Goal: Information Seeking & Learning: Check status

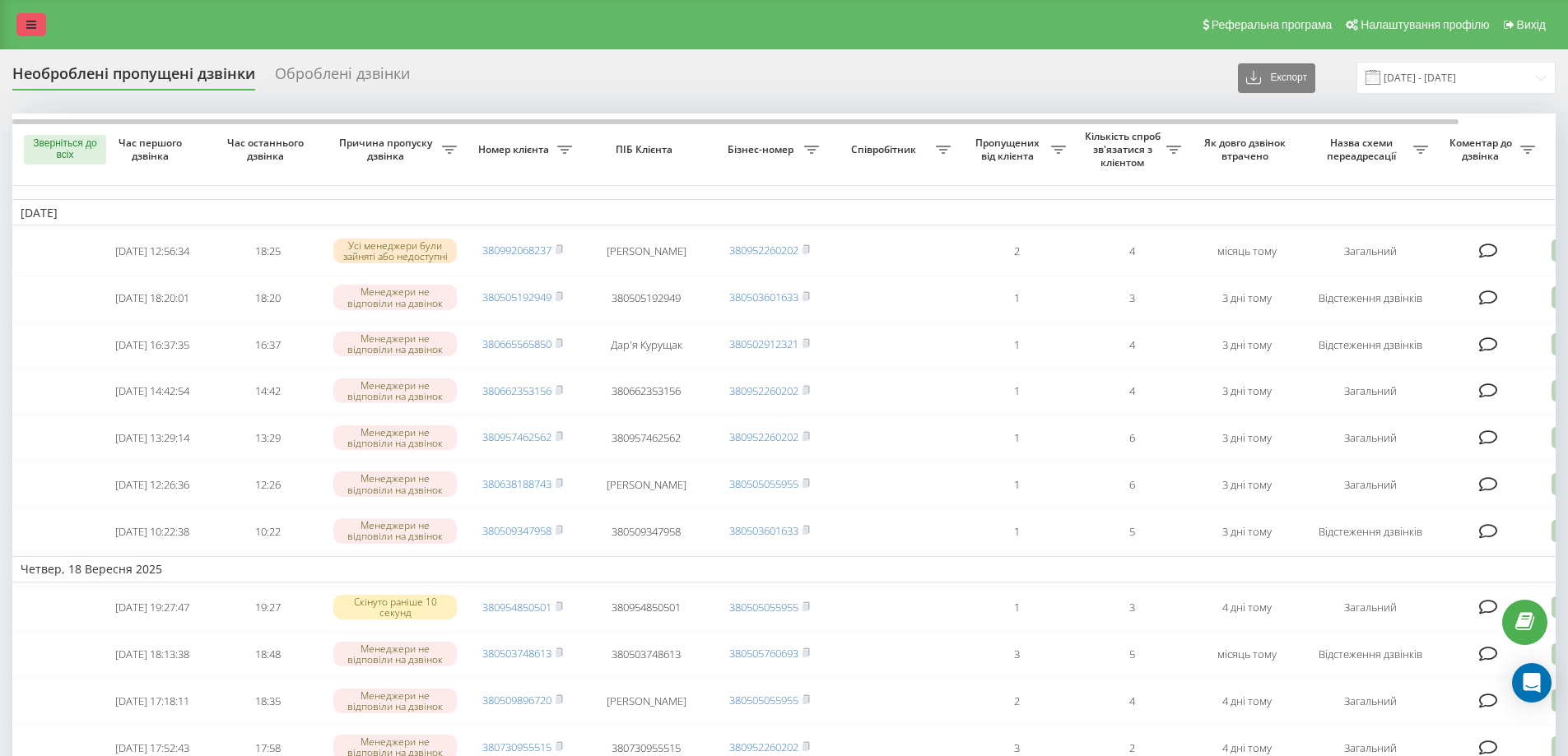
click at [26, 31] on link at bounding box center [31, 24] width 30 height 23
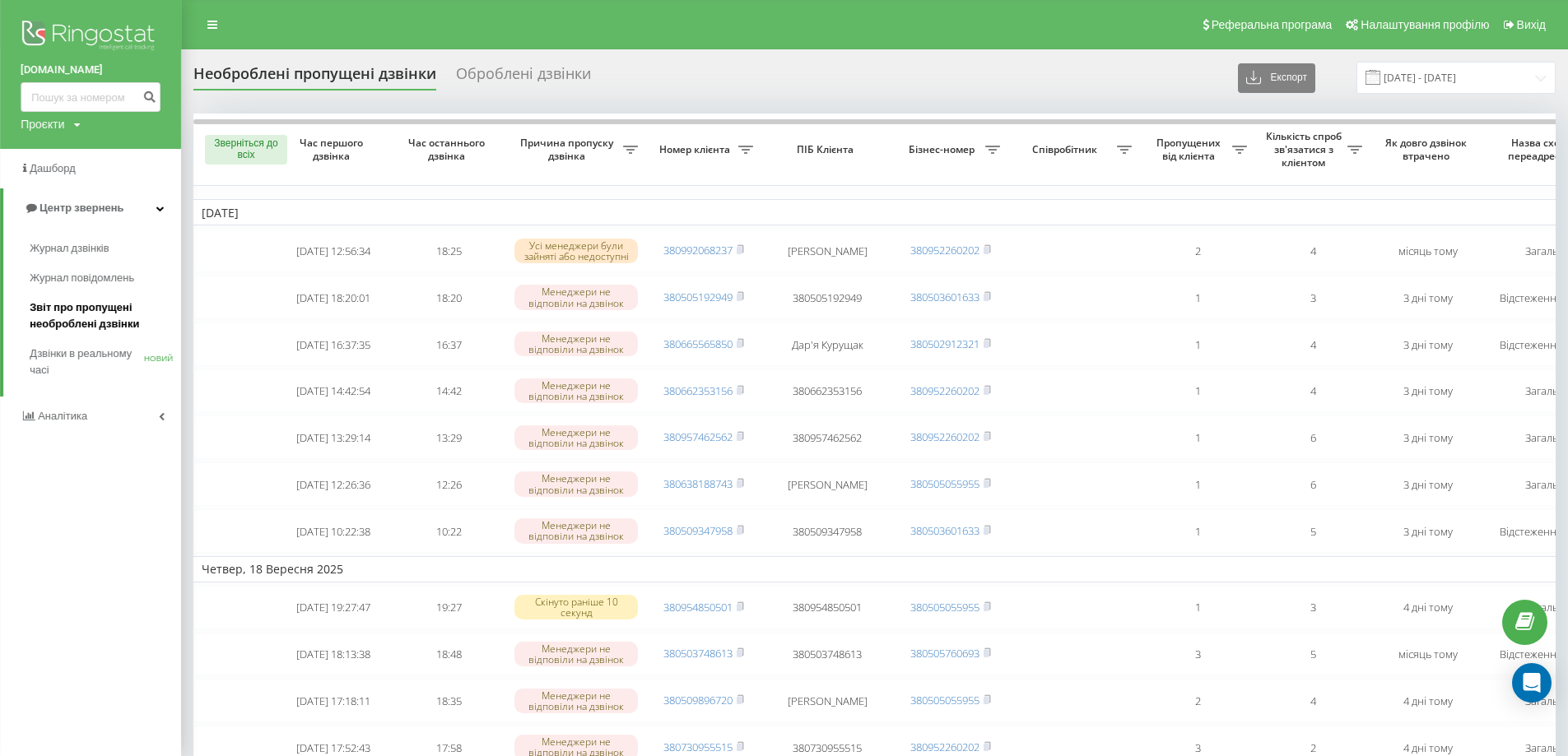
click at [60, 323] on font "Звіт про пропущені необроблені дзвінки" at bounding box center [84, 316] width 110 height 29
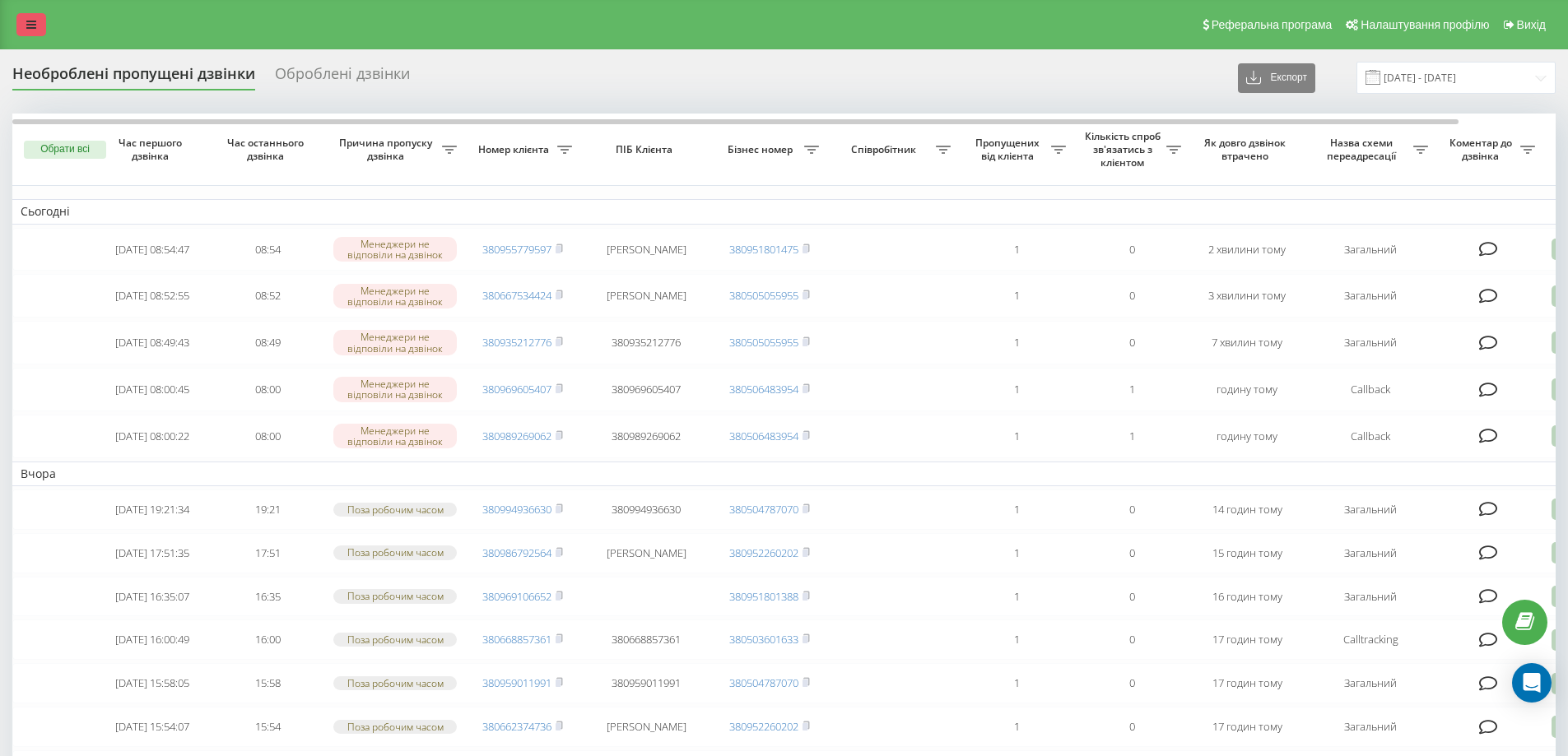
click at [33, 23] on icon at bounding box center [31, 24] width 10 height 12
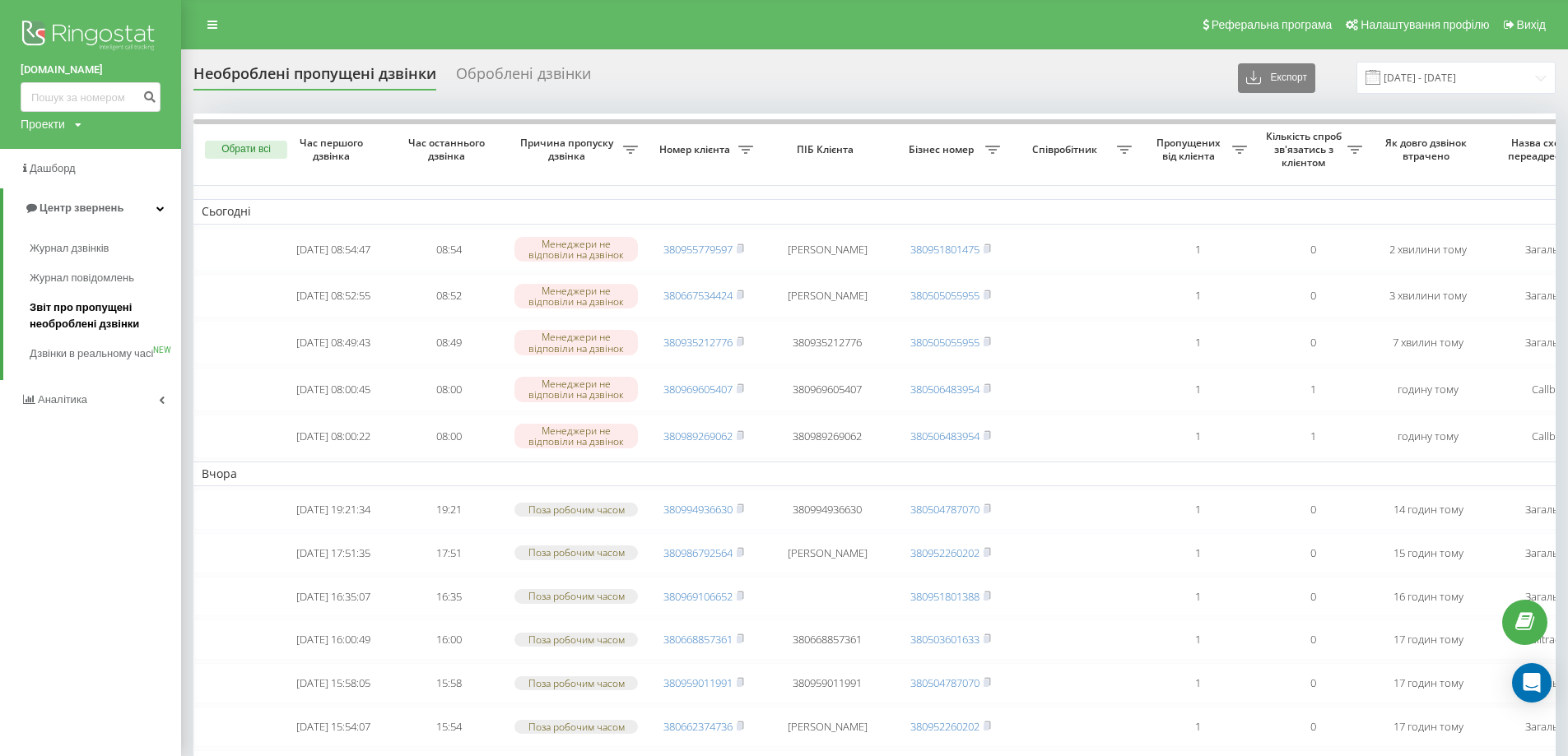
click at [68, 318] on span "Звіт про пропущені необроблені дзвінки" at bounding box center [101, 316] width 143 height 33
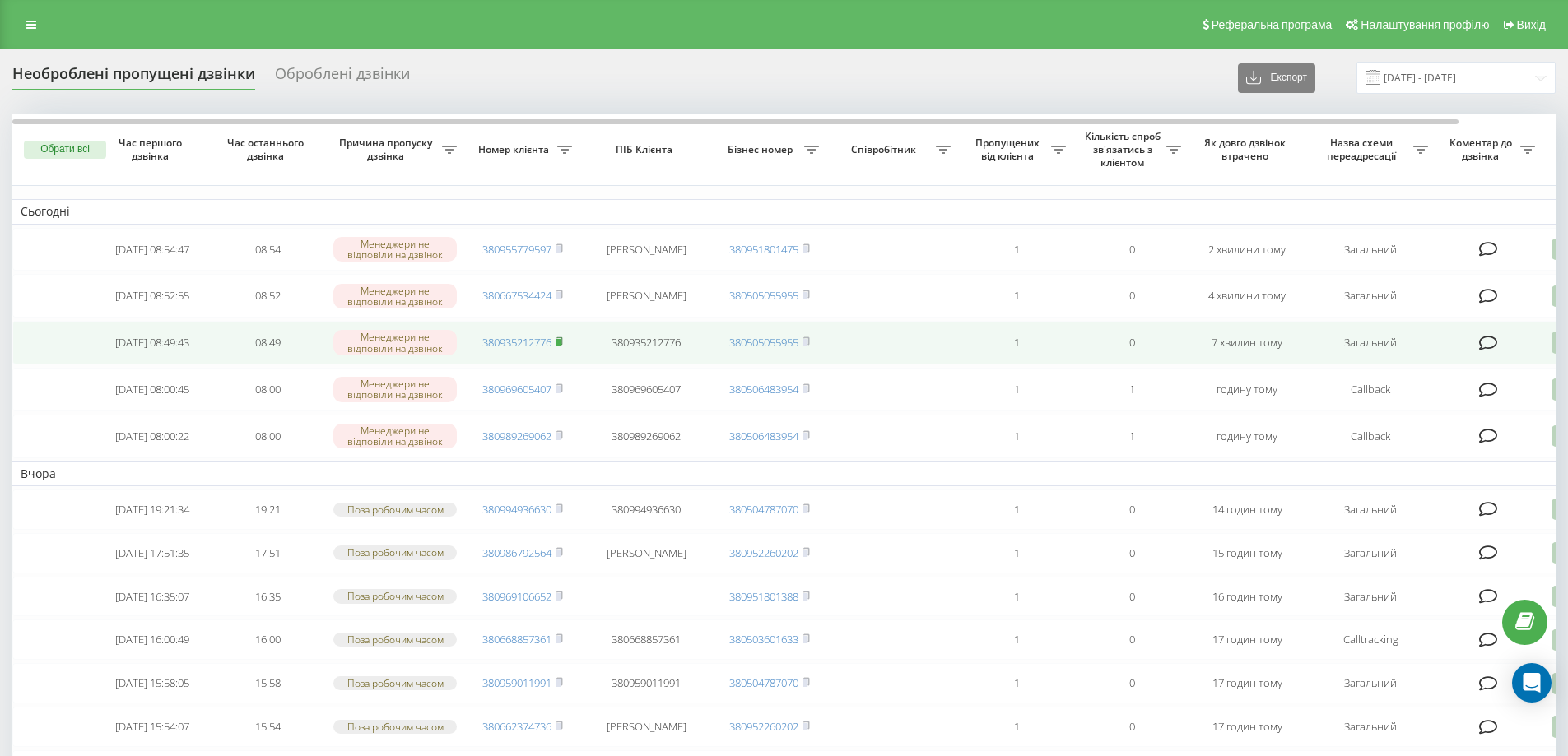
click at [560, 347] on rect at bounding box center [558, 342] width 5 height 7
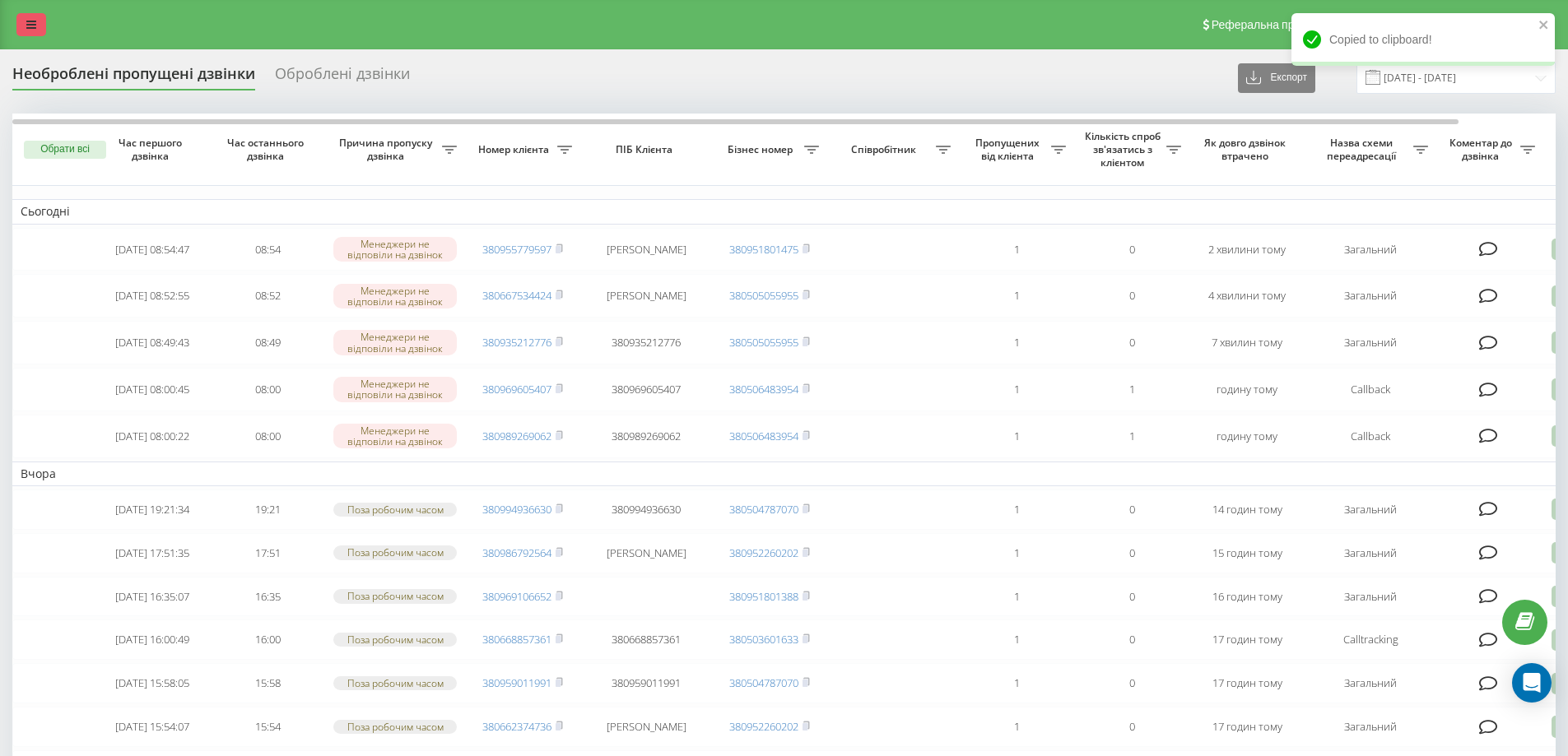
click at [27, 16] on link at bounding box center [31, 24] width 30 height 23
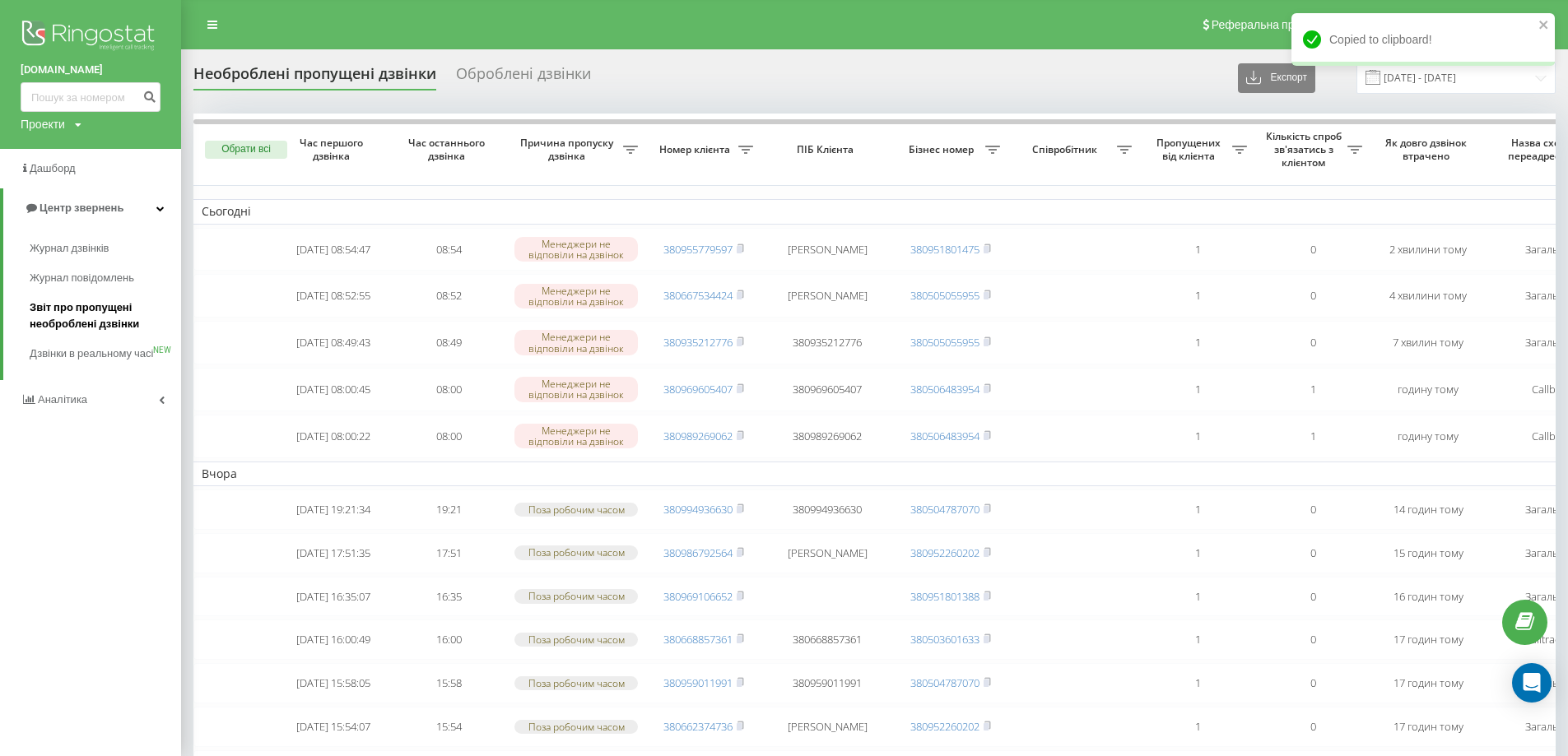
click at [105, 318] on span "Звіт про пропущені необроблені дзвінки" at bounding box center [101, 316] width 143 height 33
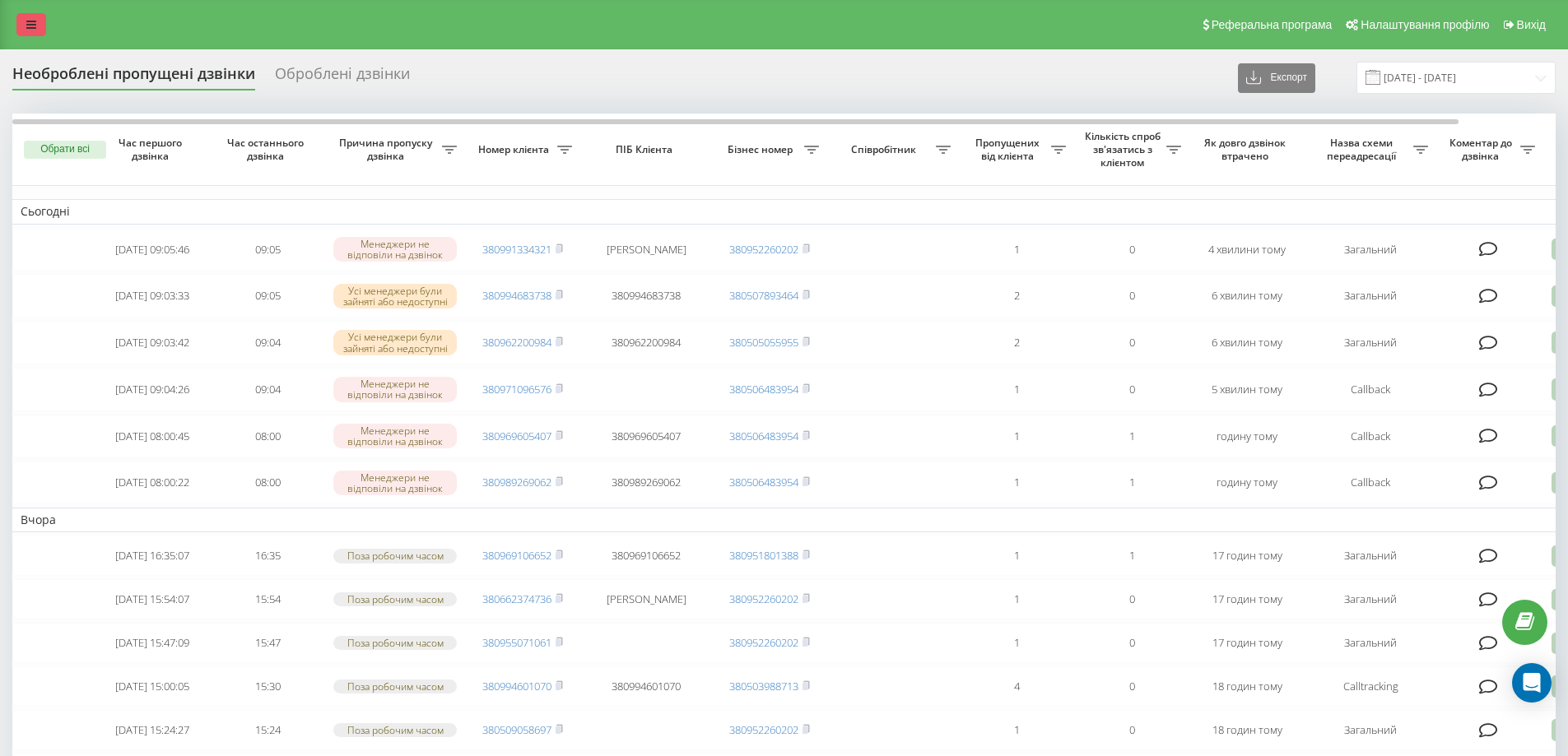
click at [39, 24] on link at bounding box center [31, 24] width 30 height 23
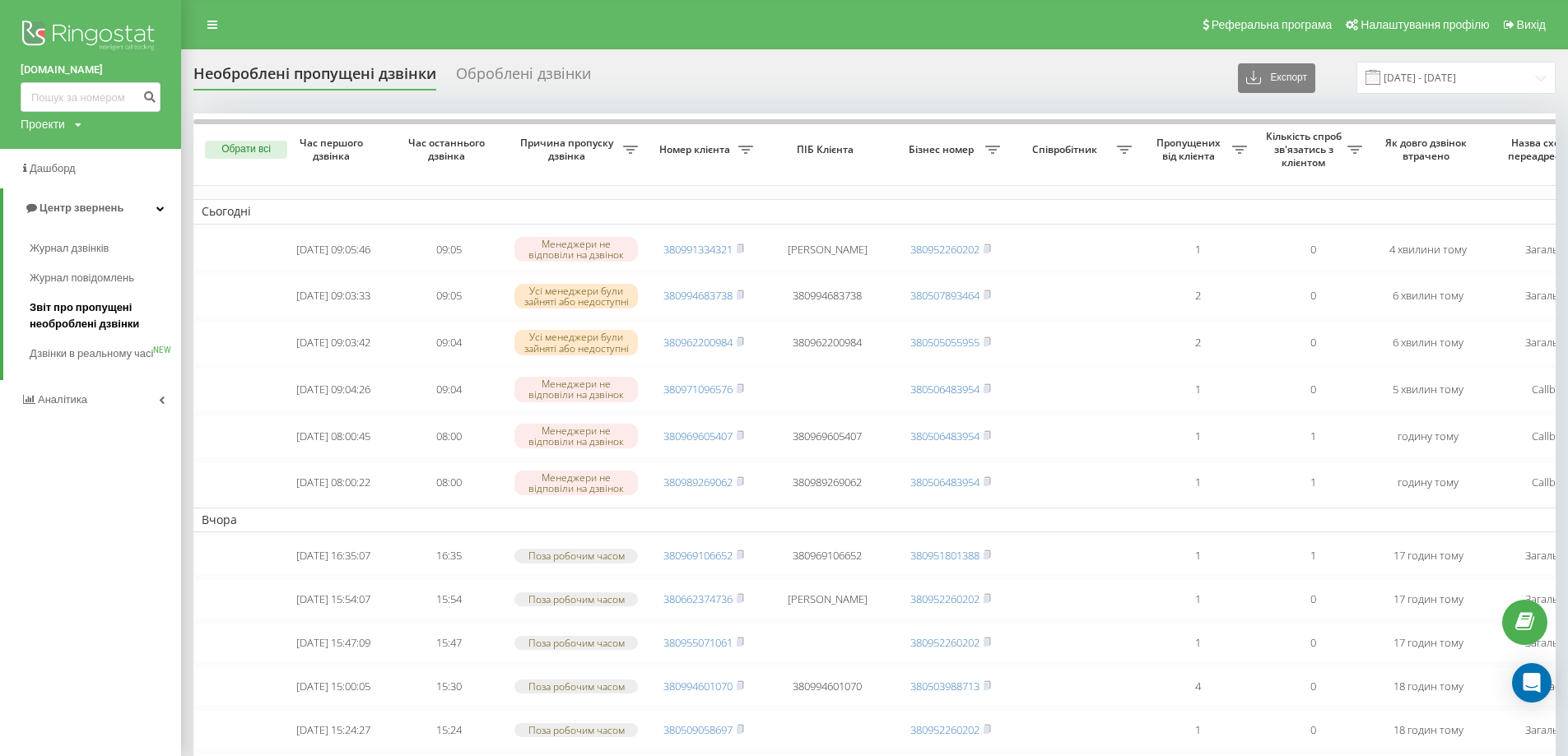
click at [59, 324] on span "Звіт про пропущені необроблені дзвінки" at bounding box center [101, 316] width 143 height 33
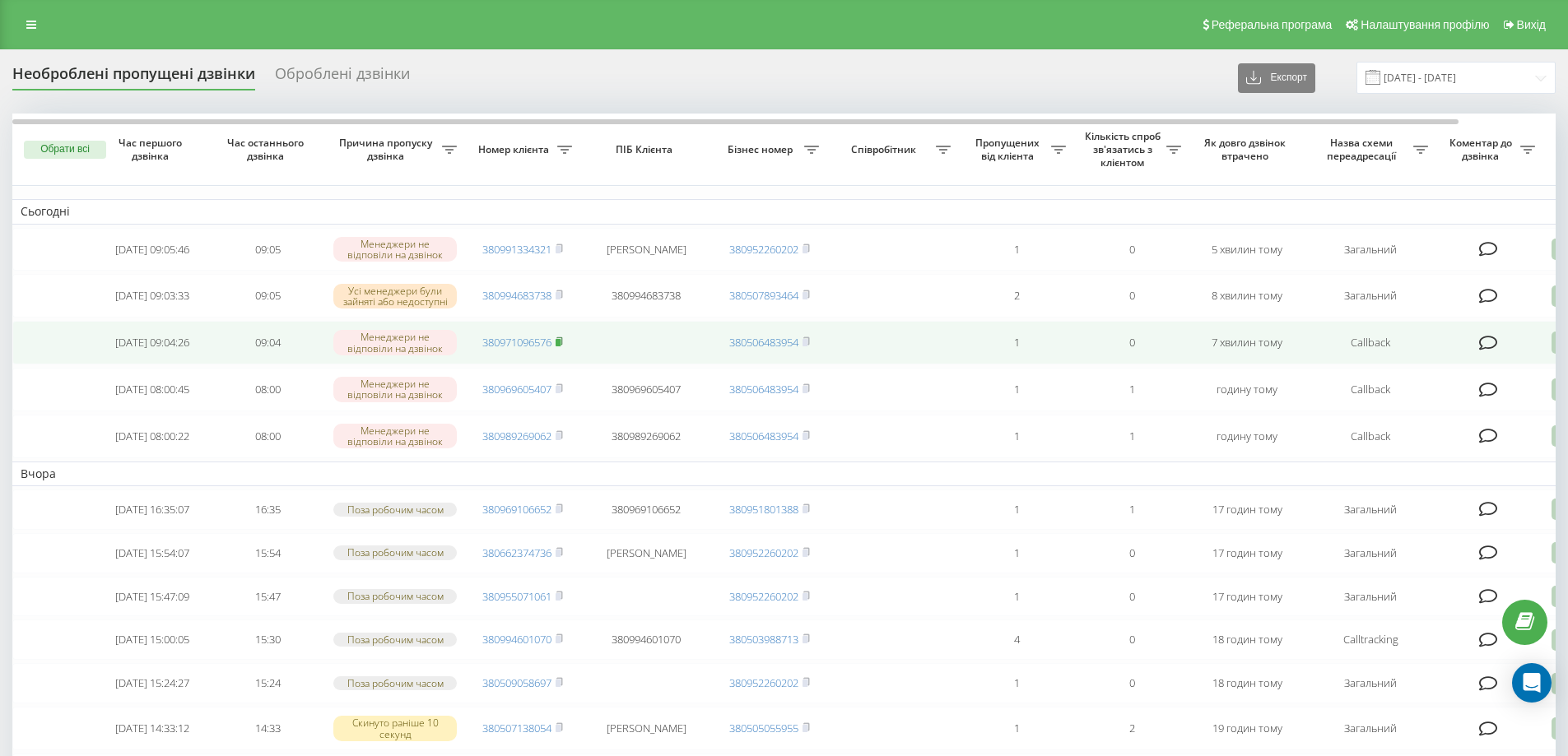
click at [560, 347] on rect at bounding box center [558, 342] width 5 height 7
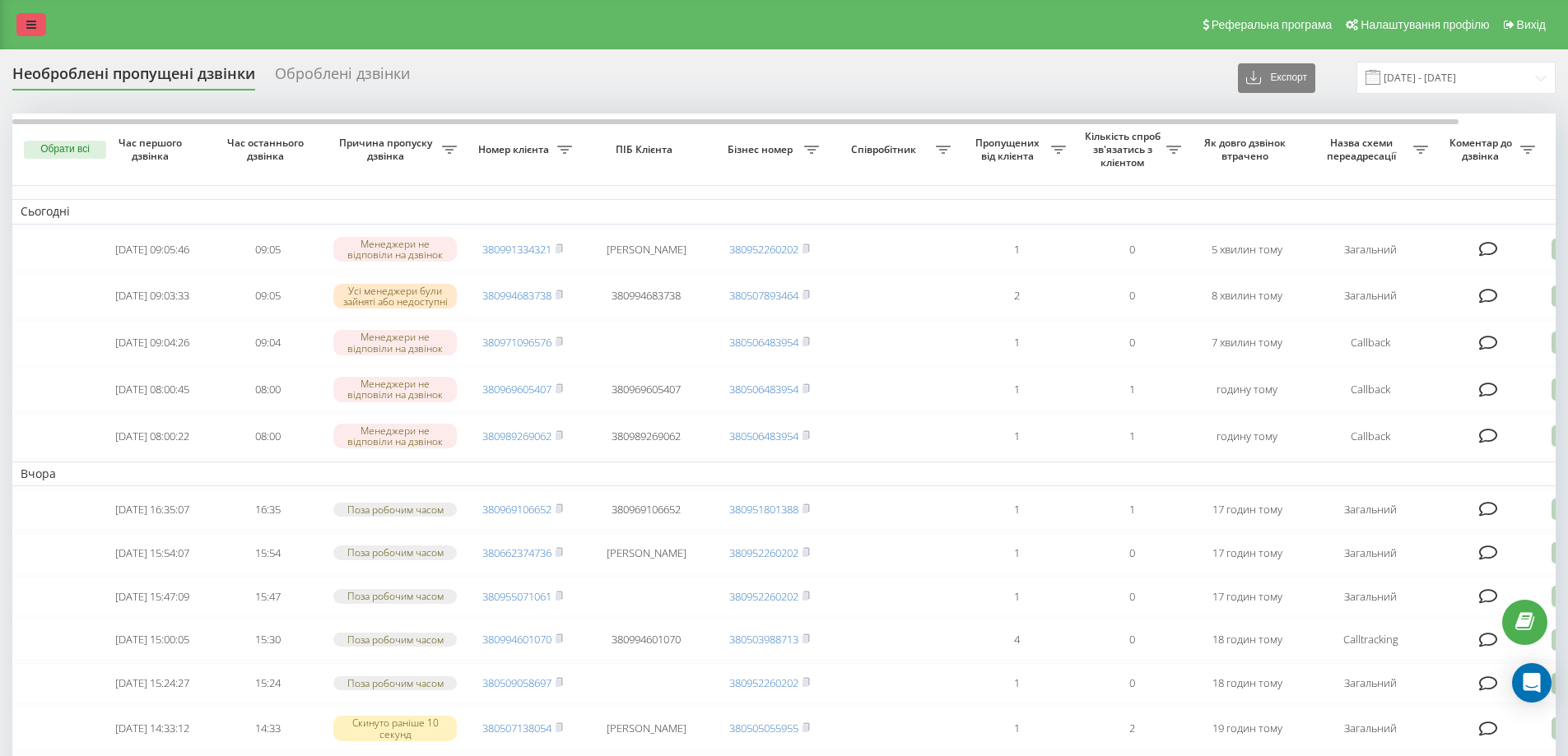
click at [36, 24] on link at bounding box center [31, 24] width 30 height 23
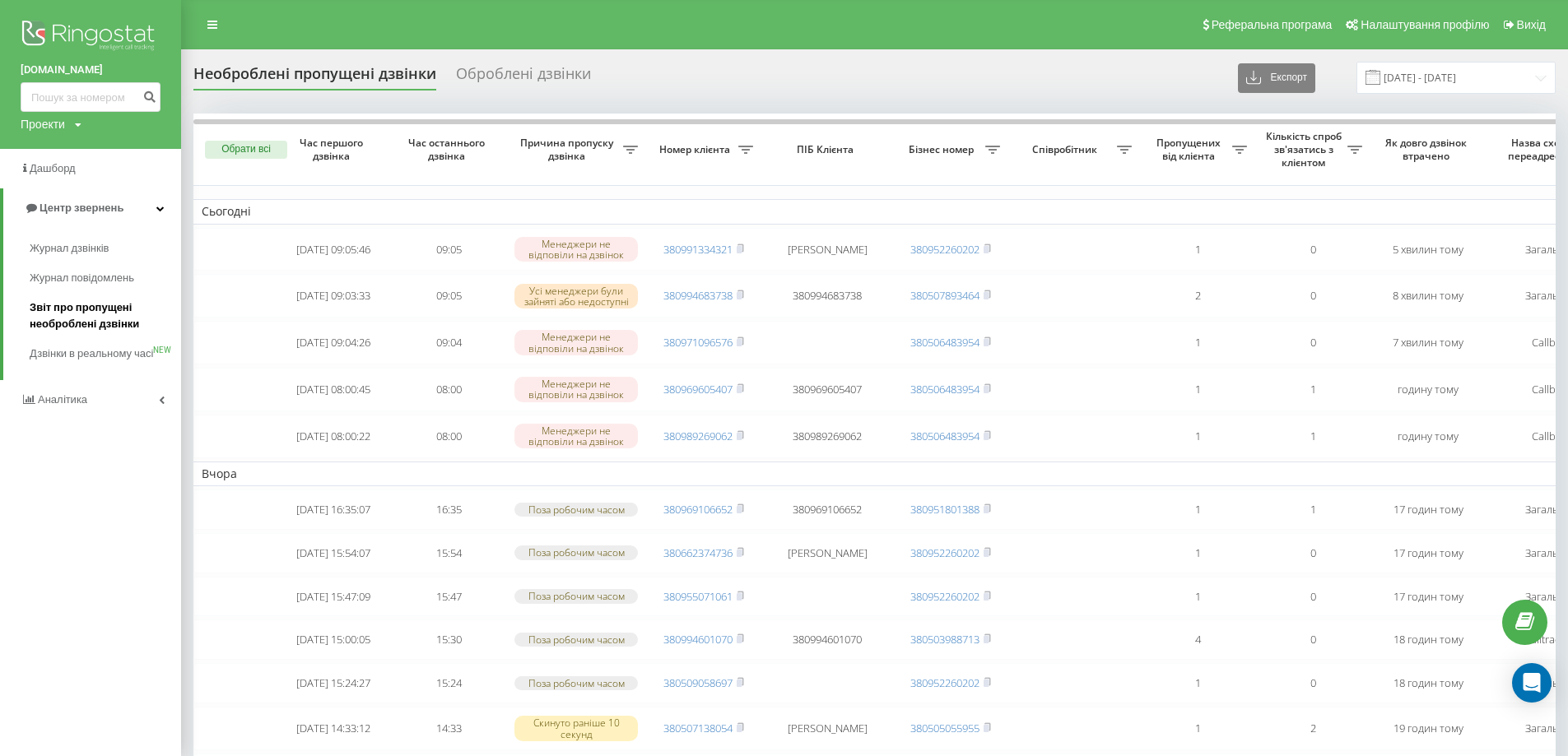
click at [117, 312] on span "Звіт про пропущені необроблені дзвінки" at bounding box center [101, 316] width 143 height 33
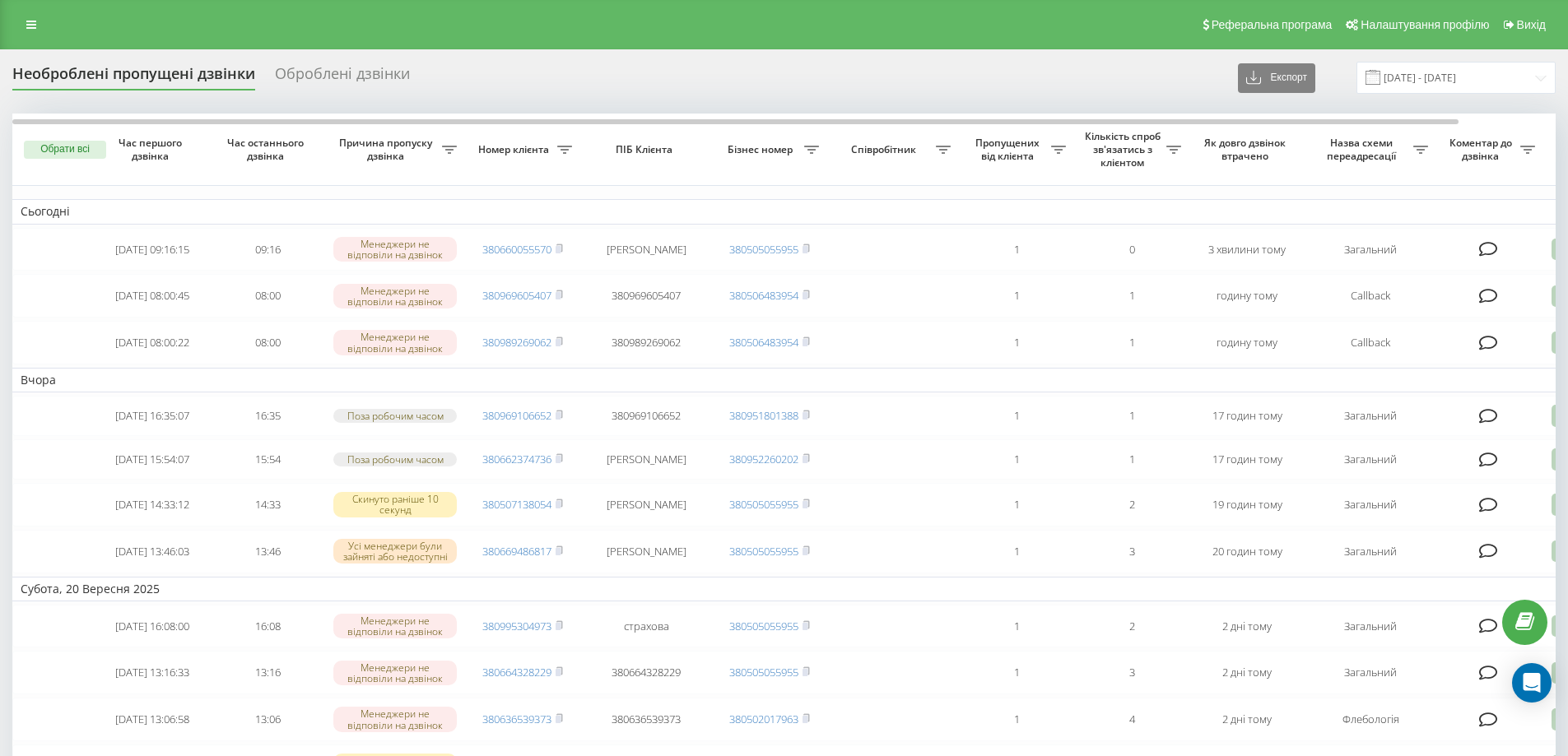
click at [30, 37] on div "Реферальна програма Налаштування профілю Вихід" at bounding box center [784, 24] width 1568 height 50
click at [39, 28] on link at bounding box center [31, 24] width 30 height 23
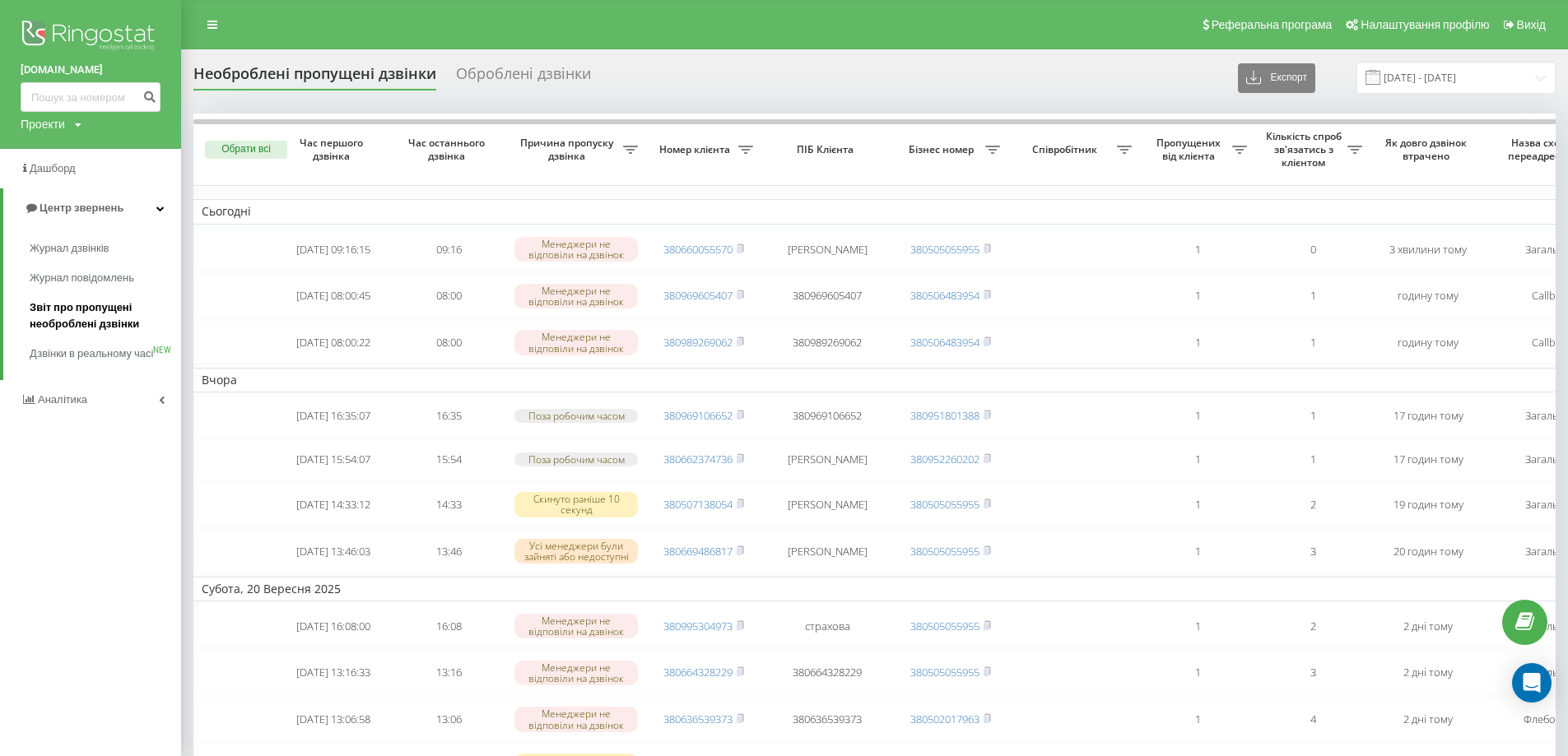
click at [89, 307] on span "Звіт про пропущені необроблені дзвінки" at bounding box center [101, 316] width 143 height 33
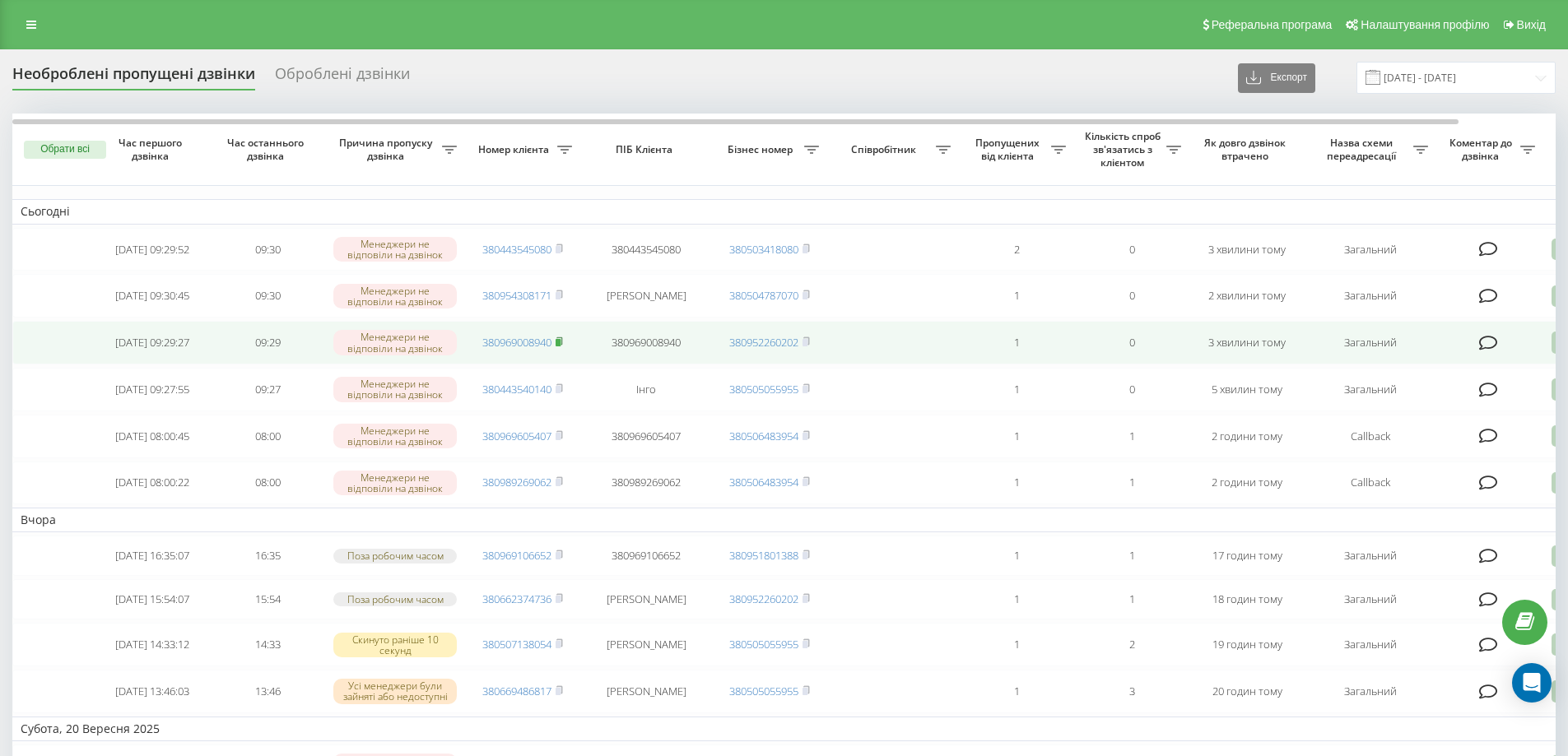
click at [560, 347] on rect at bounding box center [558, 342] width 5 height 7
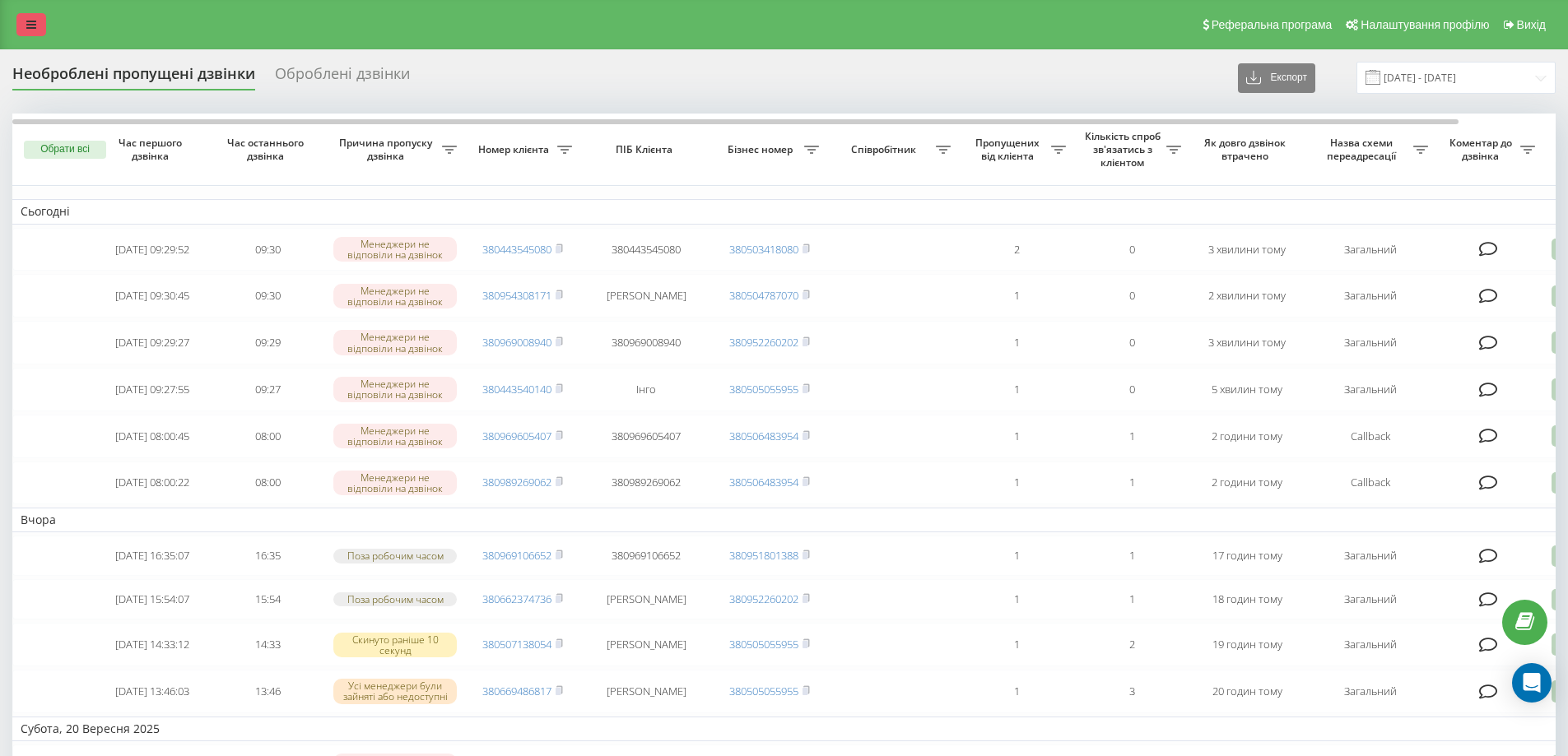
click at [24, 26] on link at bounding box center [31, 24] width 30 height 23
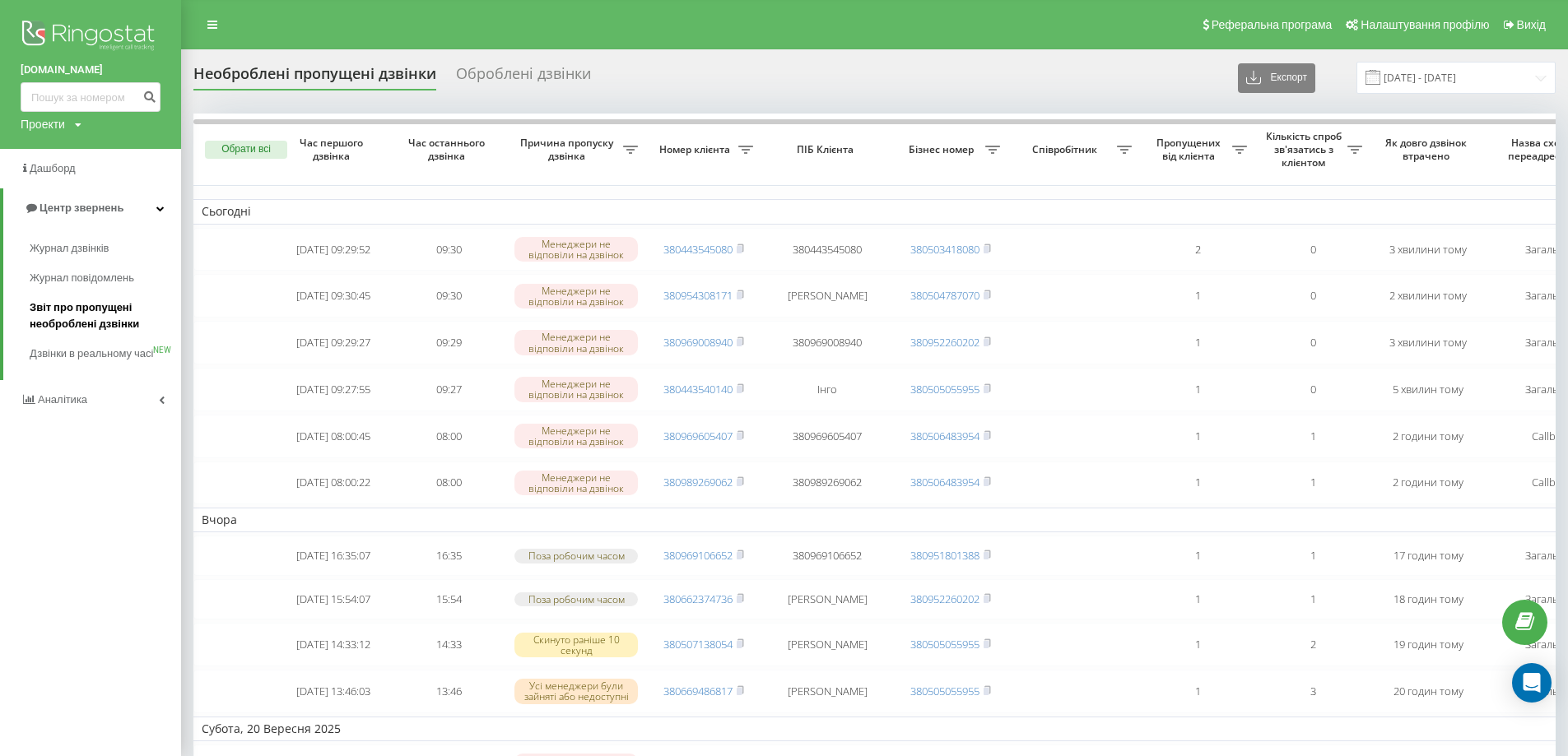
click at [76, 323] on span "Звіт про пропущені необроблені дзвінки" at bounding box center [101, 316] width 143 height 33
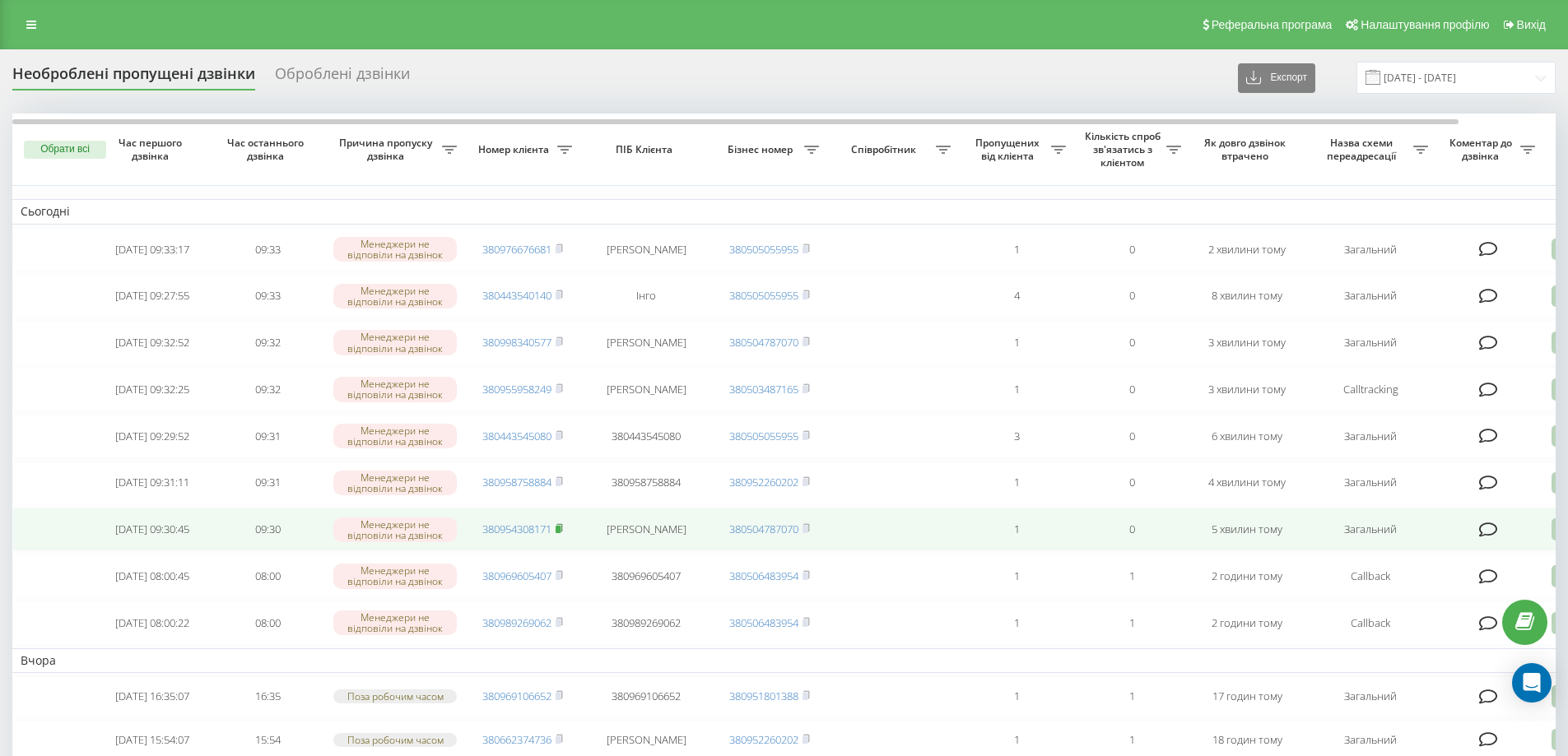
click at [560, 533] on rect at bounding box center [558, 530] width 5 height 7
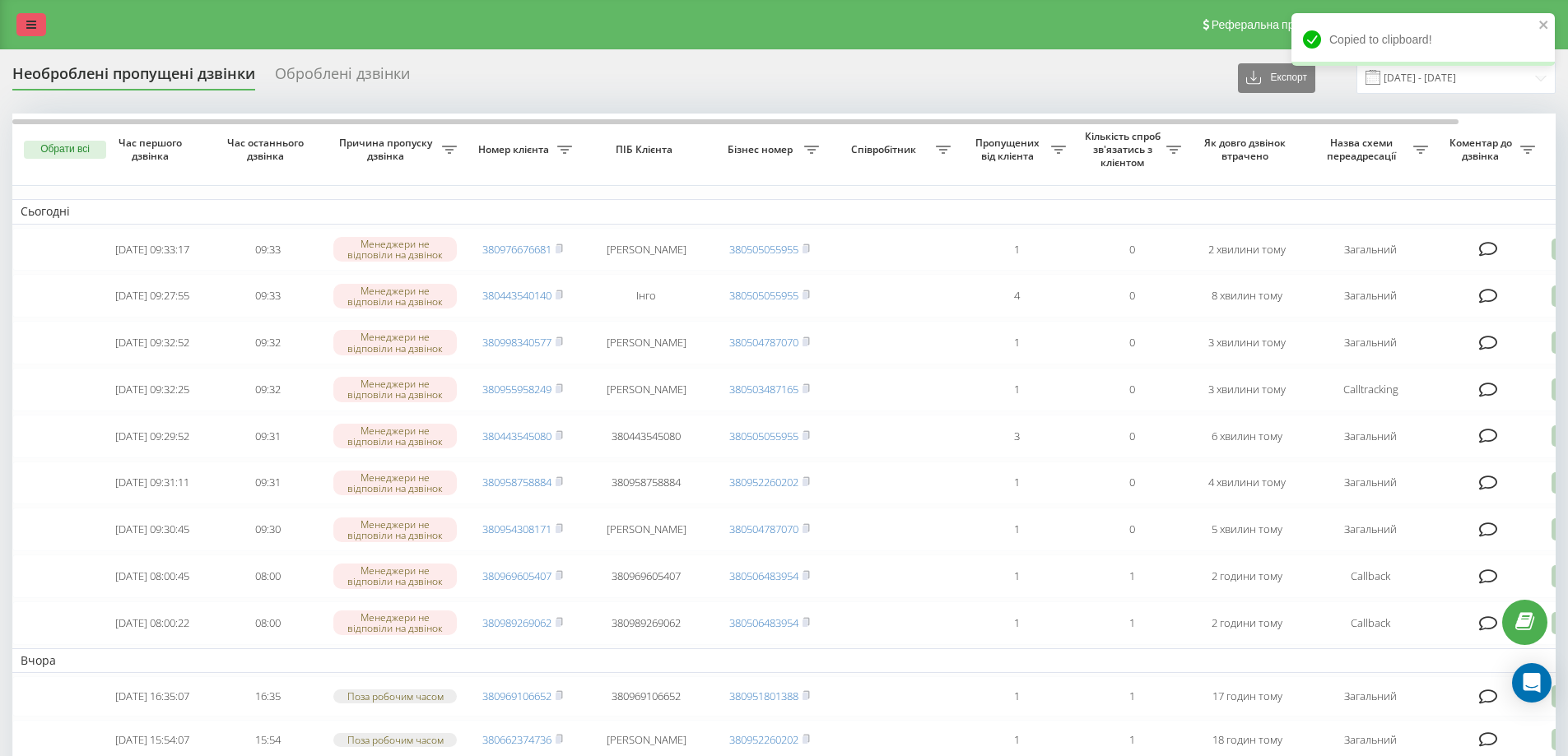
click at [35, 23] on icon at bounding box center [31, 24] width 10 height 12
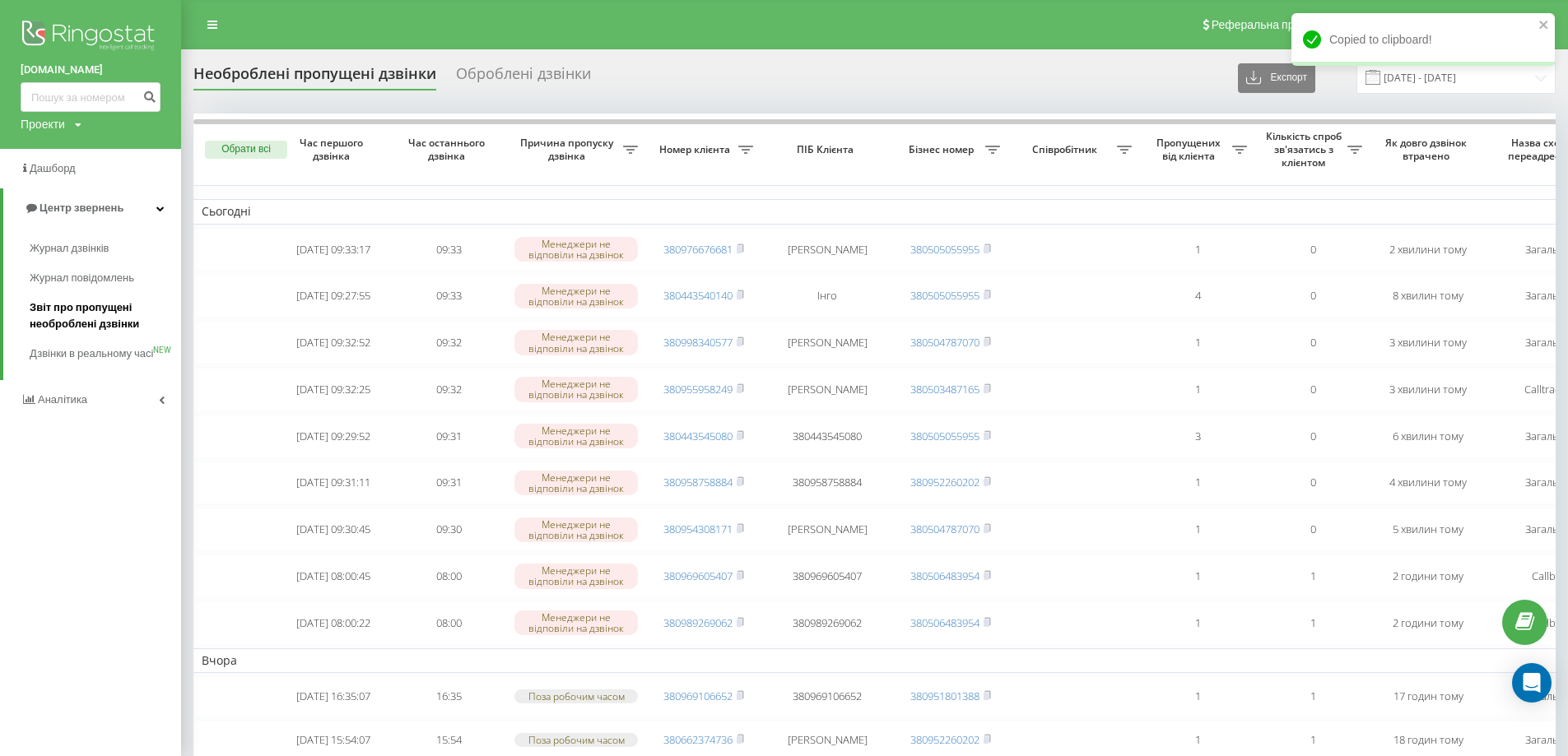
click at [74, 313] on span "Звіт про пропущені необроблені дзвінки" at bounding box center [101, 316] width 143 height 33
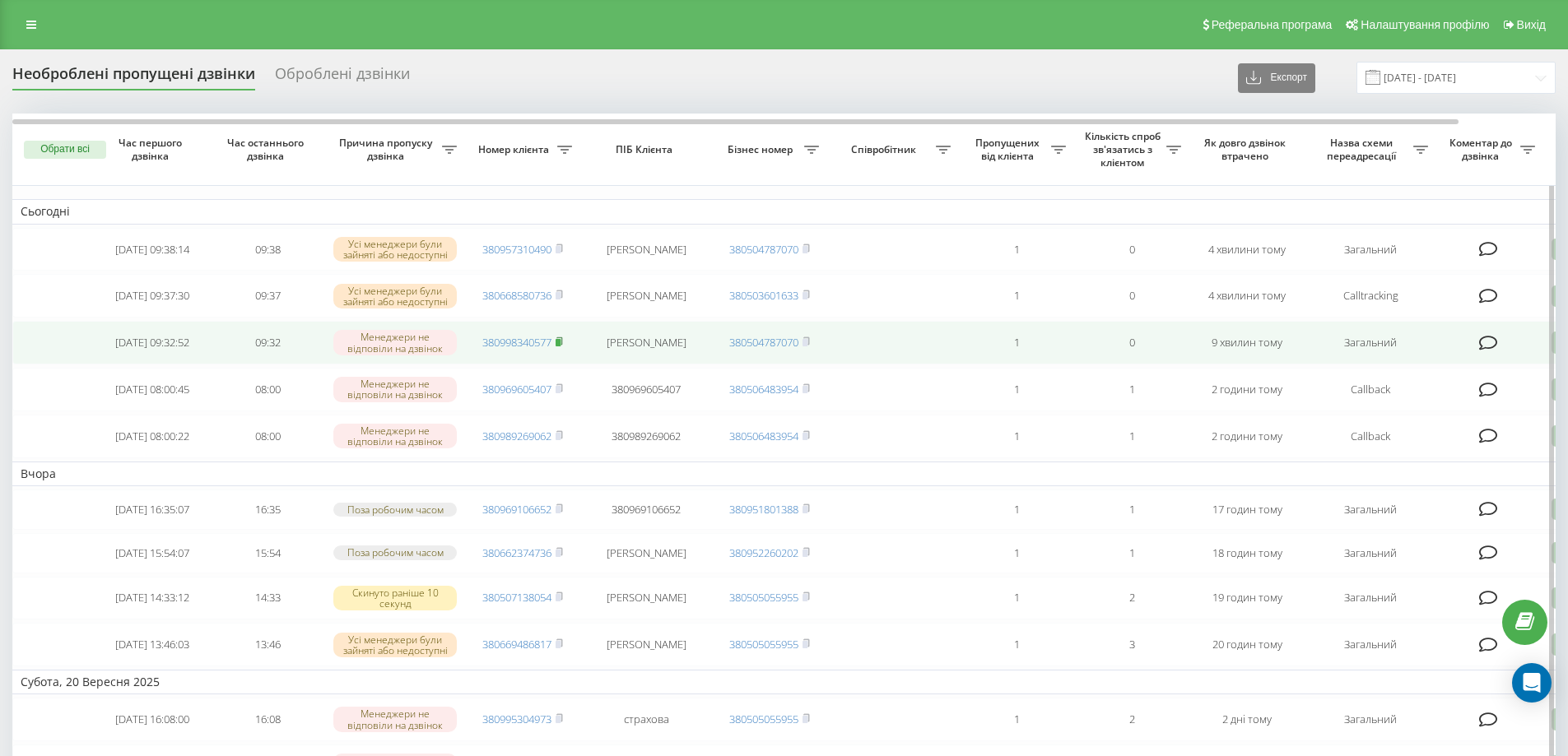
click at [560, 347] on rect at bounding box center [558, 342] width 5 height 7
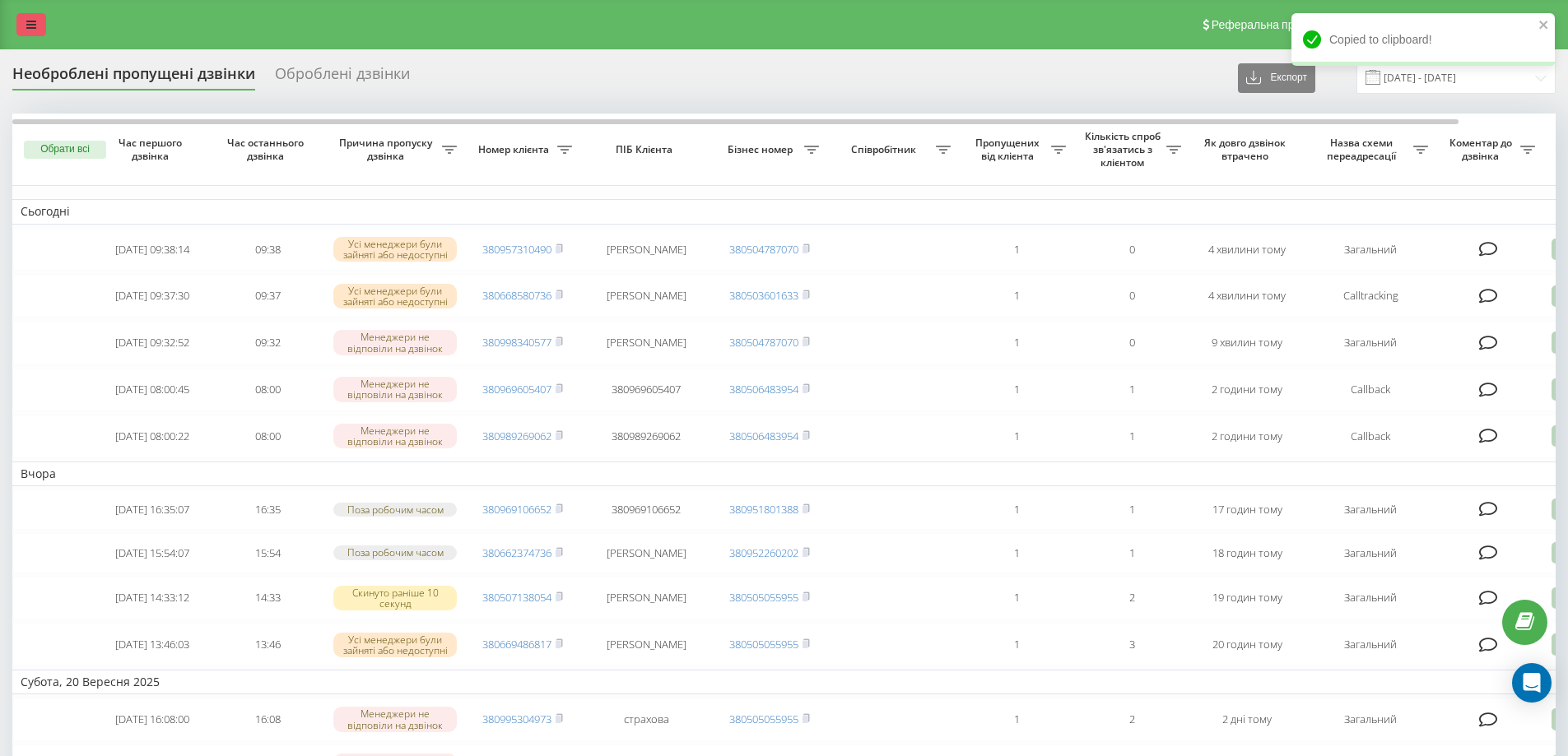
click at [29, 26] on icon at bounding box center [31, 24] width 10 height 12
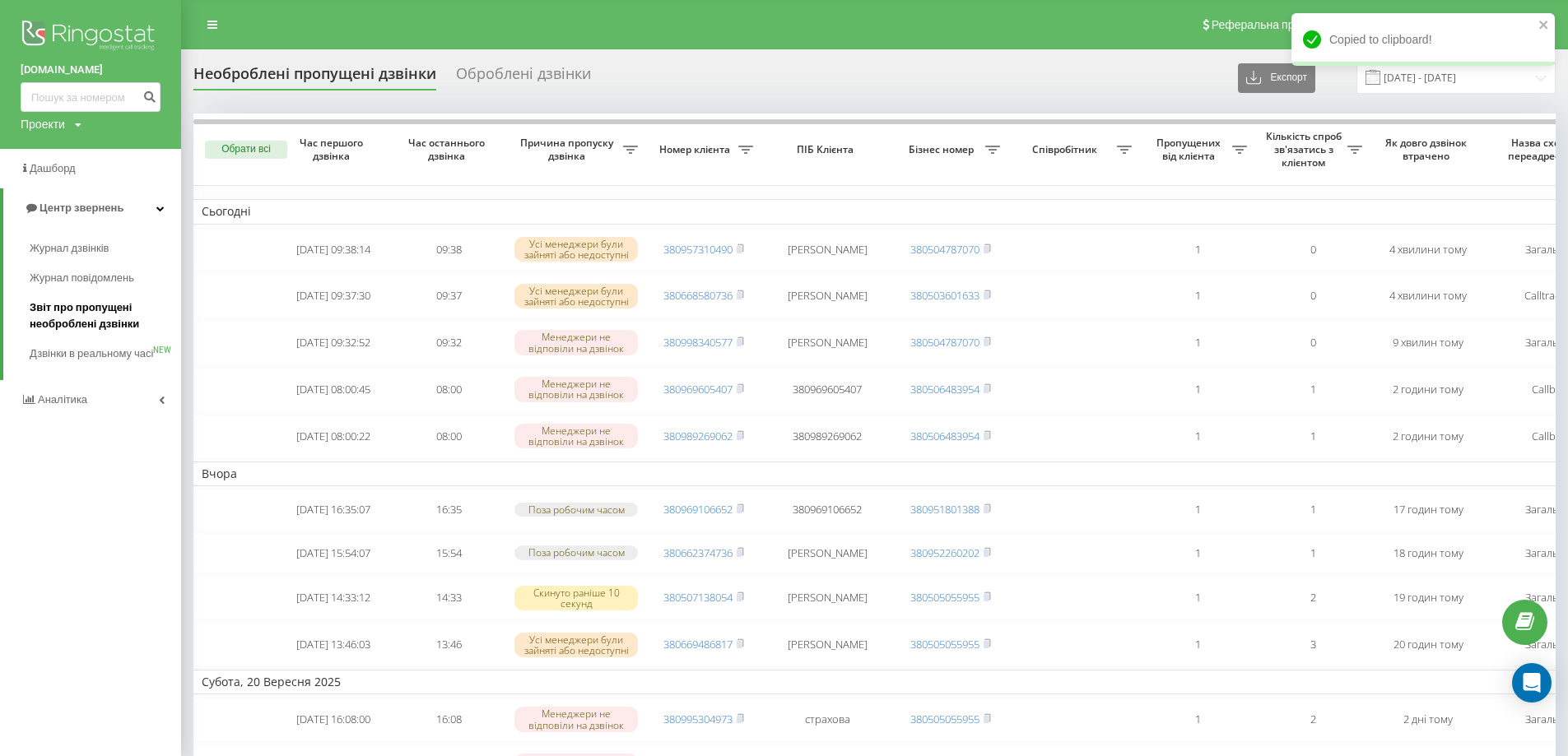
click at [86, 321] on span "Звіт про пропущені необроблені дзвінки" at bounding box center [101, 316] width 143 height 33
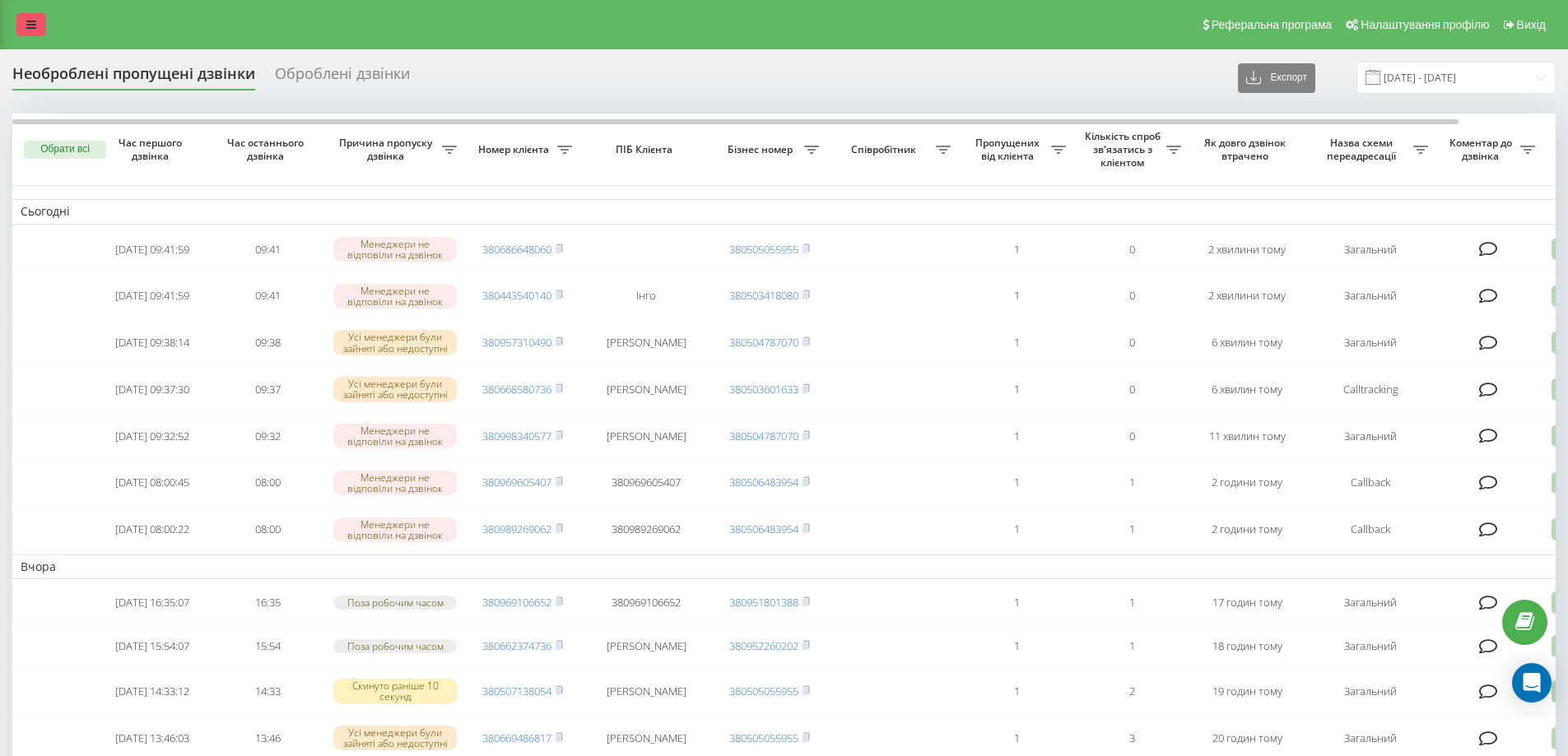
click at [36, 32] on link at bounding box center [31, 24] width 30 height 23
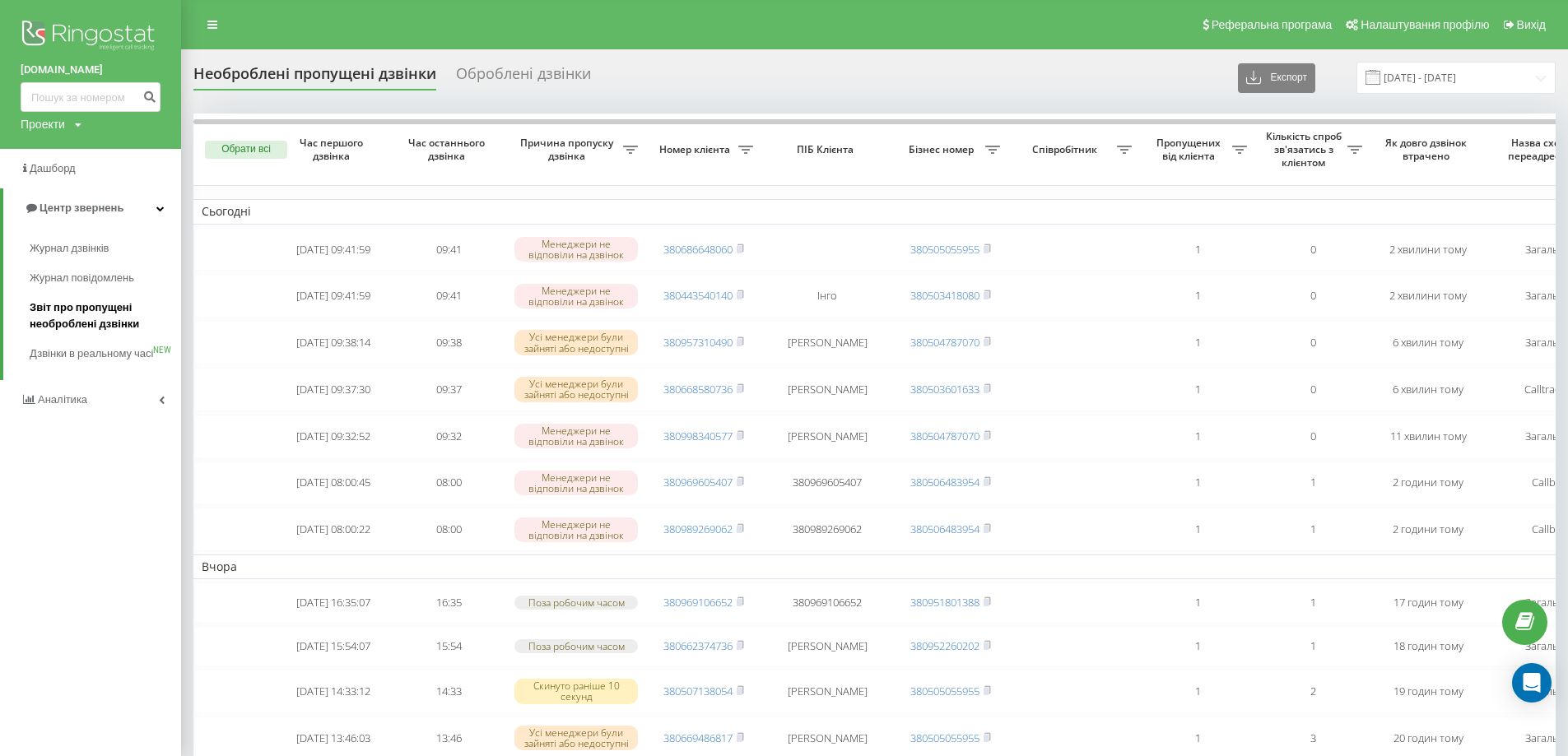
click at [98, 313] on span "Звіт про пропущені необроблені дзвінки" at bounding box center [101, 316] width 143 height 33
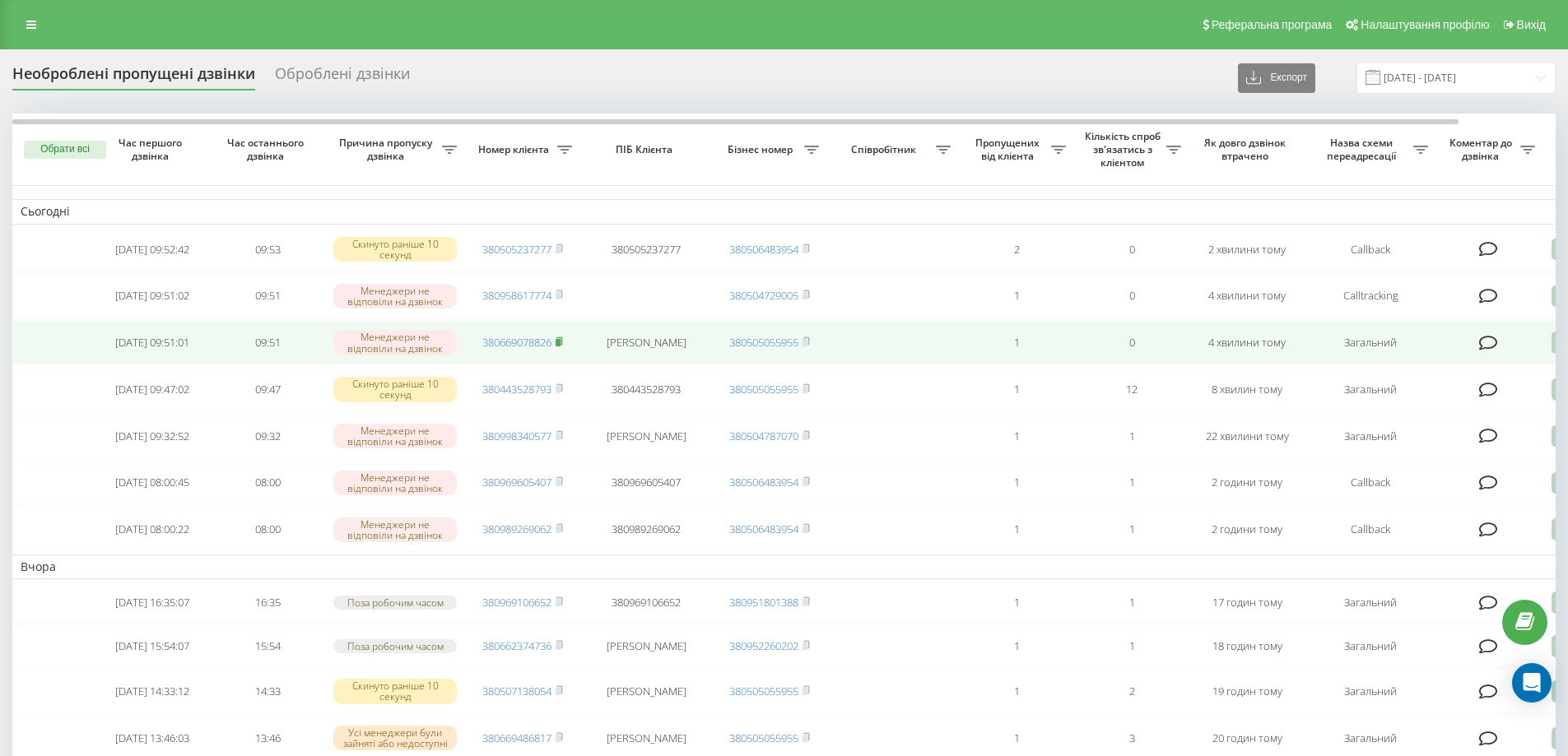
click at [560, 347] on rect at bounding box center [558, 342] width 5 height 7
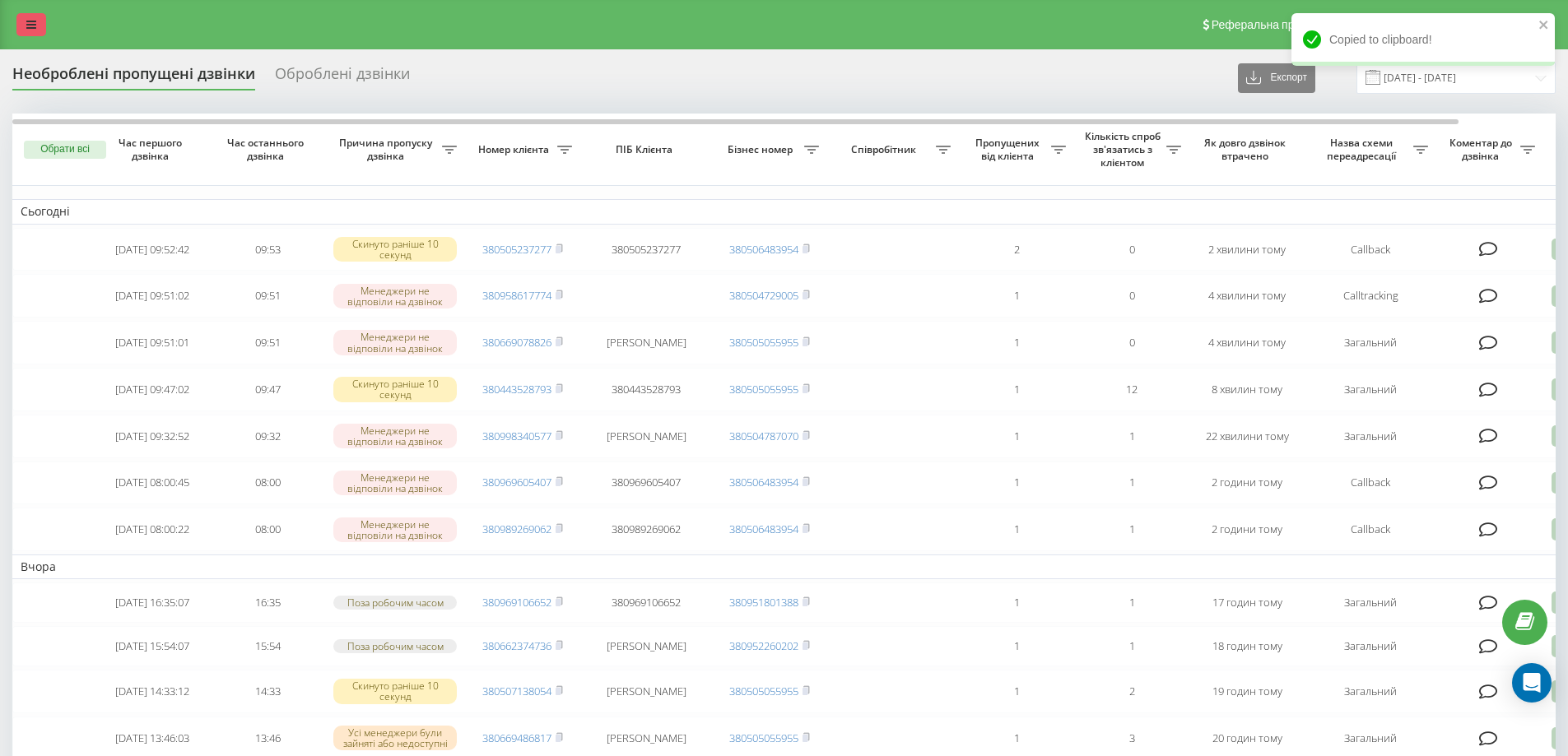
click at [33, 27] on icon at bounding box center [31, 24] width 10 height 12
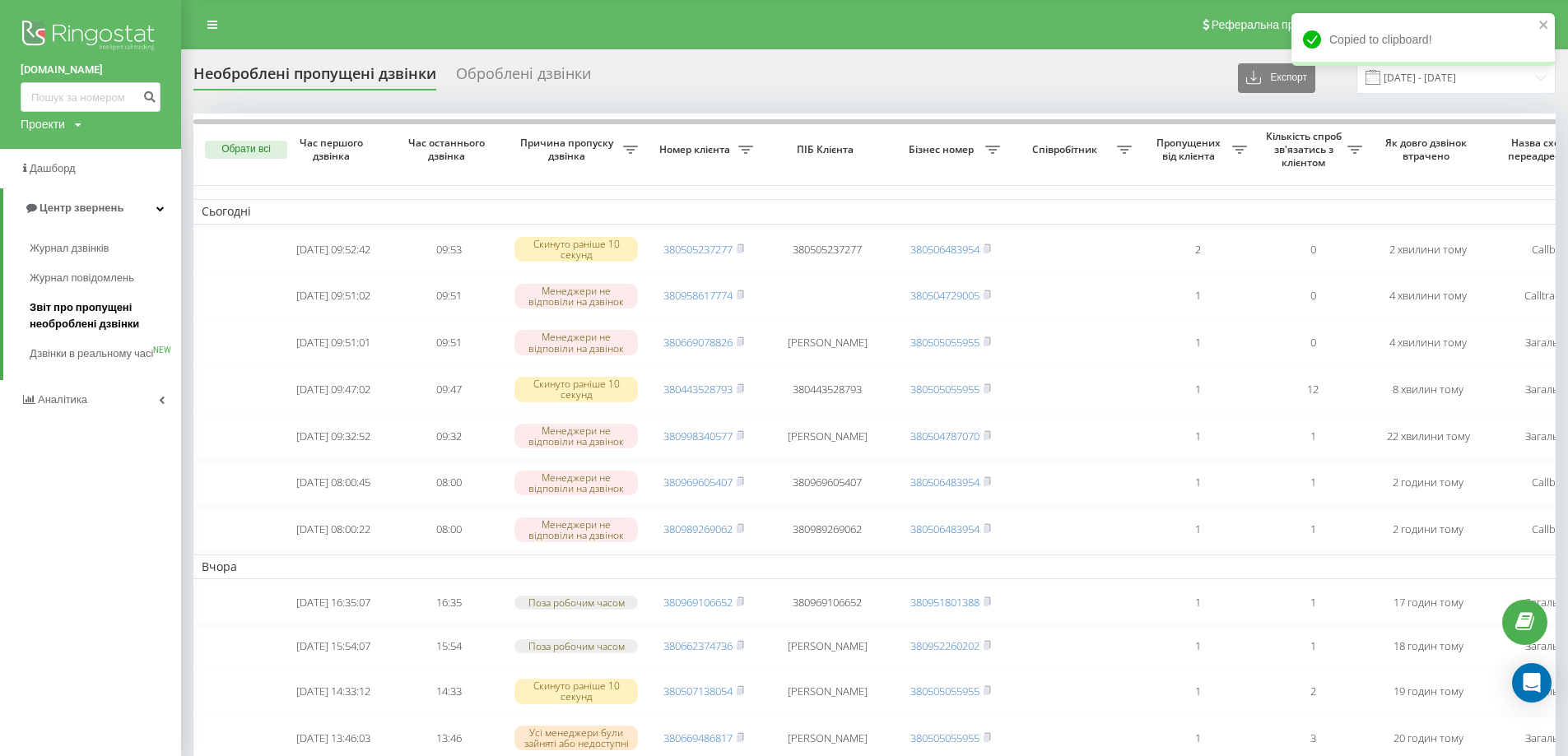
click at [127, 324] on span "Звіт про пропущені необроблені дзвінки" at bounding box center [101, 316] width 143 height 33
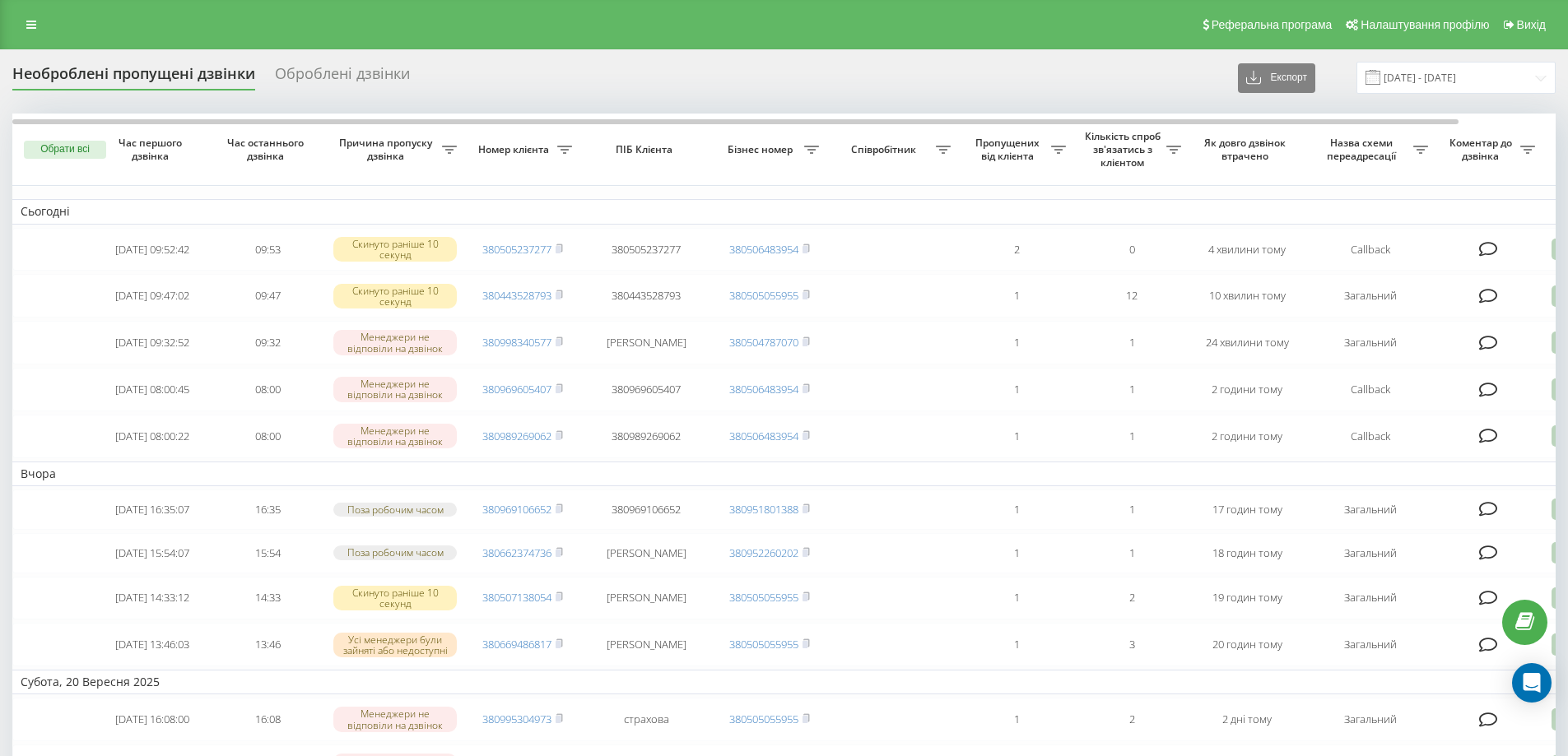
drag, startPoint x: 27, startPoint y: 24, endPoint x: 55, endPoint y: 50, distance: 38.2
click at [27, 24] on icon at bounding box center [31, 24] width 10 height 12
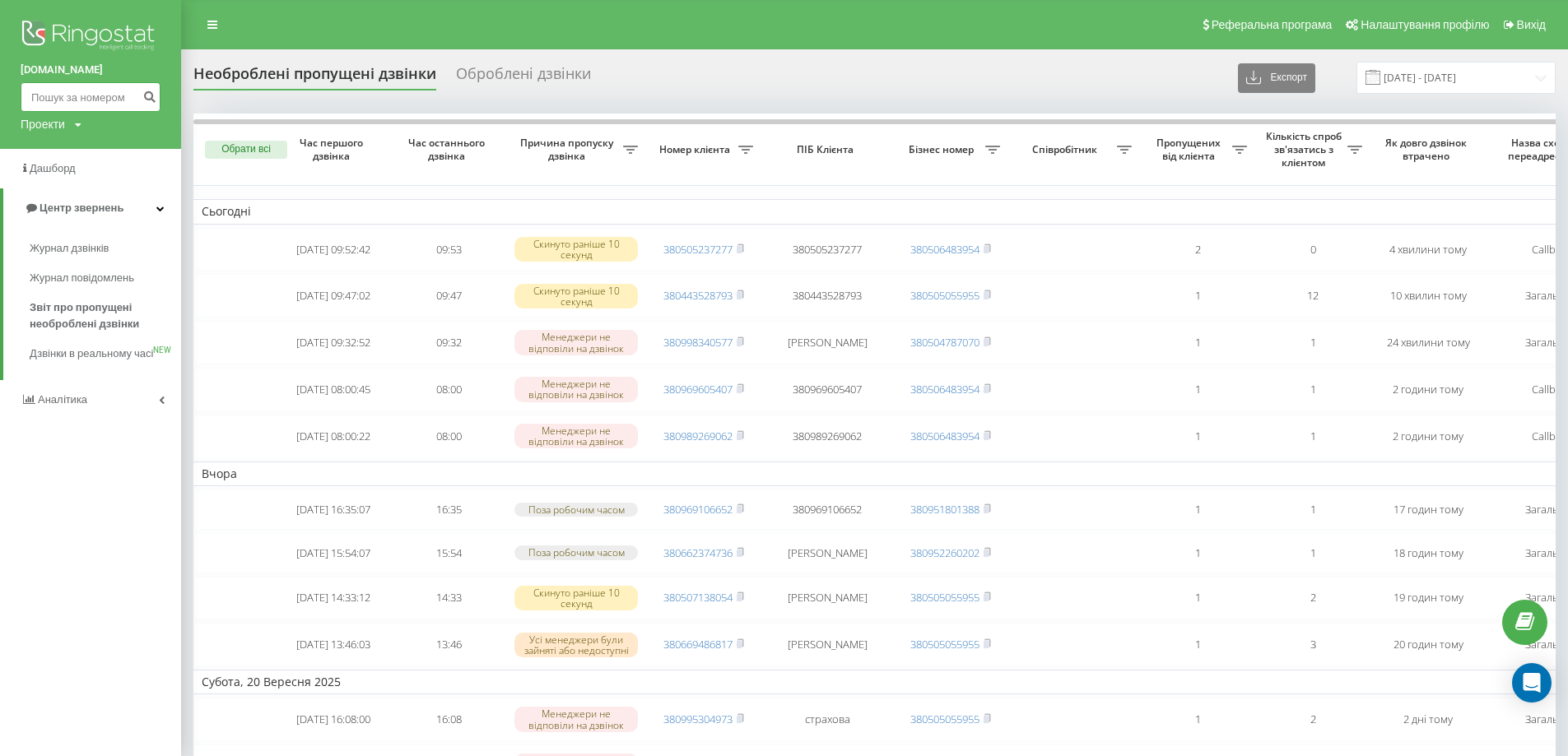
click at [59, 95] on input at bounding box center [91, 97] width 140 height 30
paste input "380997326063"
type input "380997326063"
click at [157, 91] on button "submit" at bounding box center [149, 97] width 23 height 30
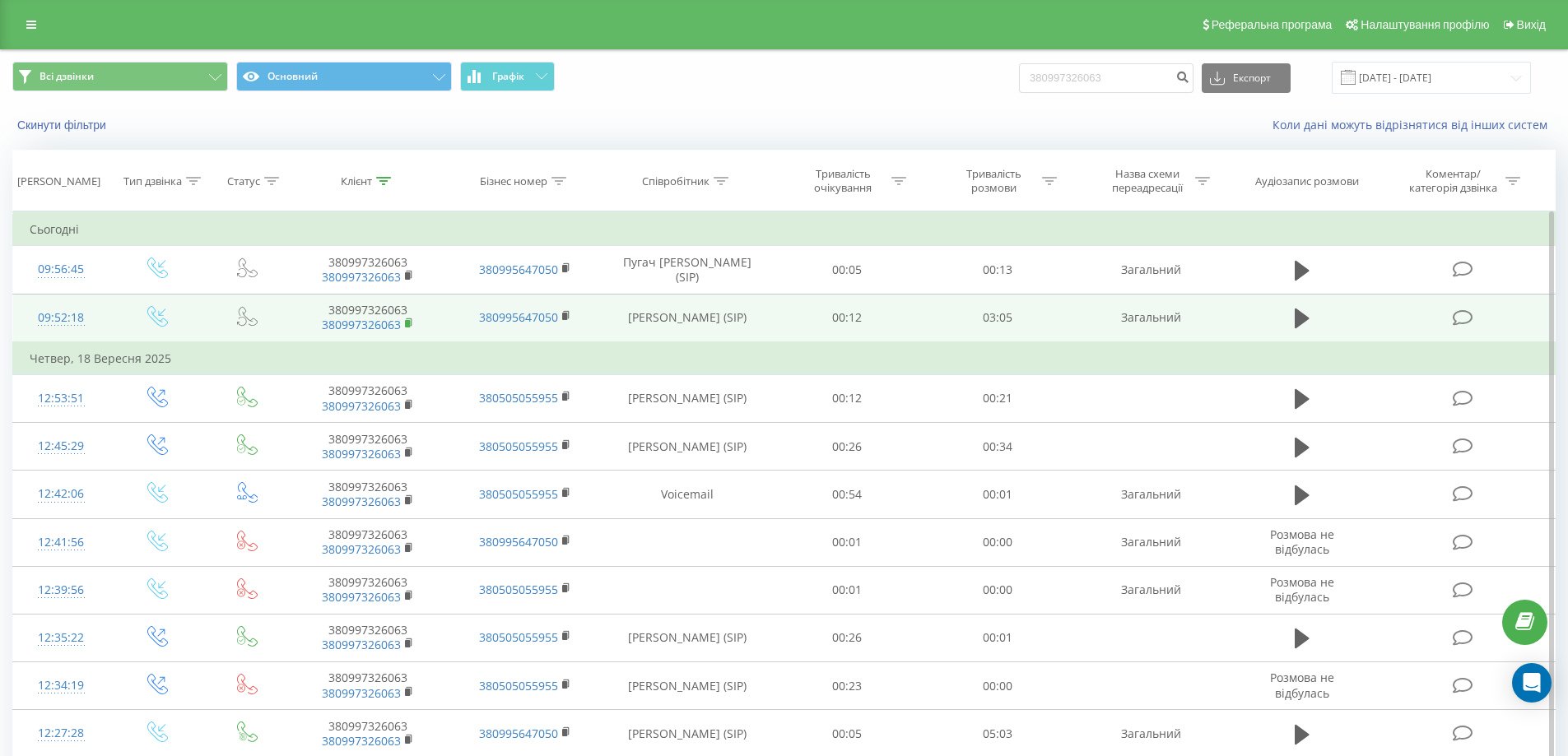
click at [407, 322] on rect at bounding box center [406, 324] width 5 height 7
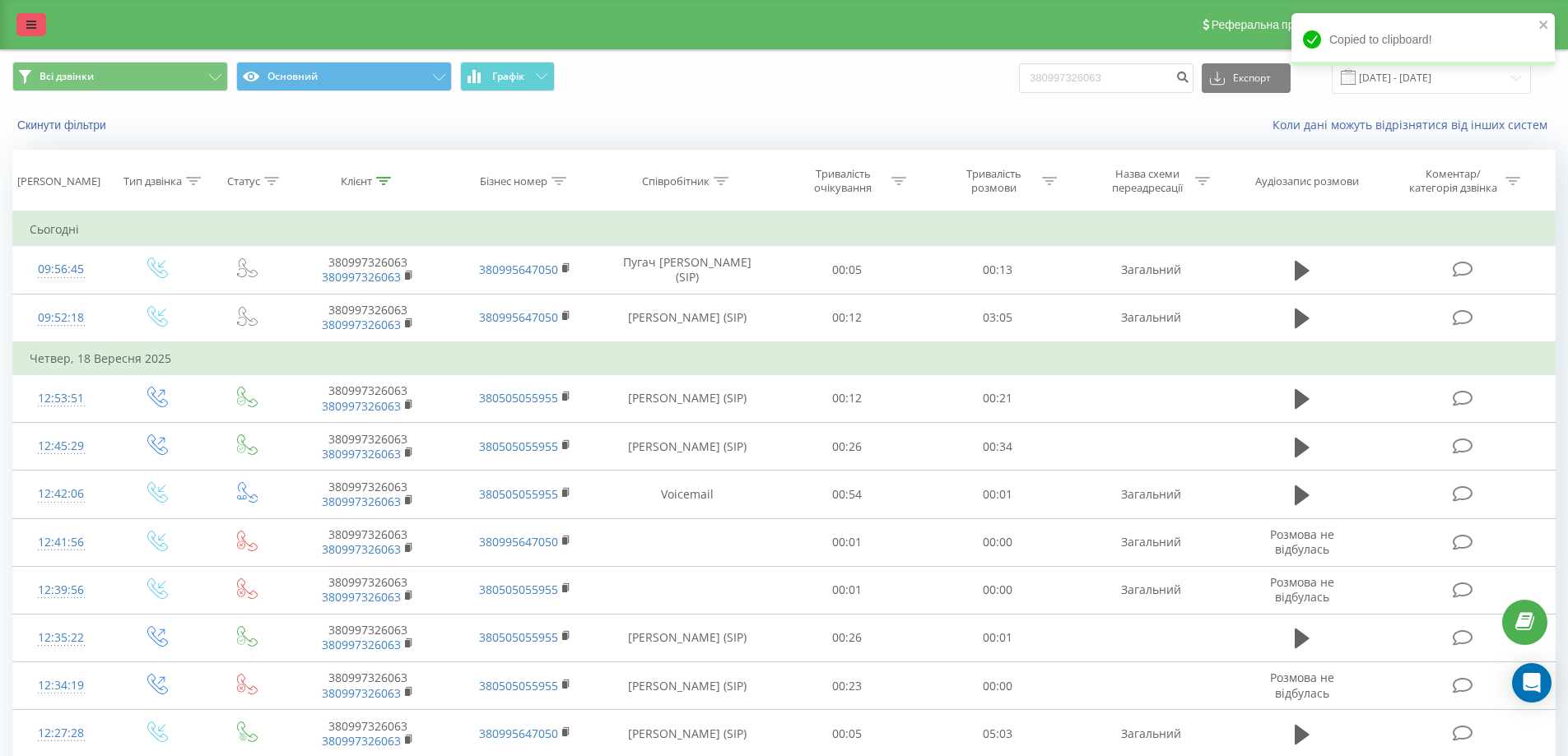
click at [38, 29] on link at bounding box center [31, 24] width 30 height 23
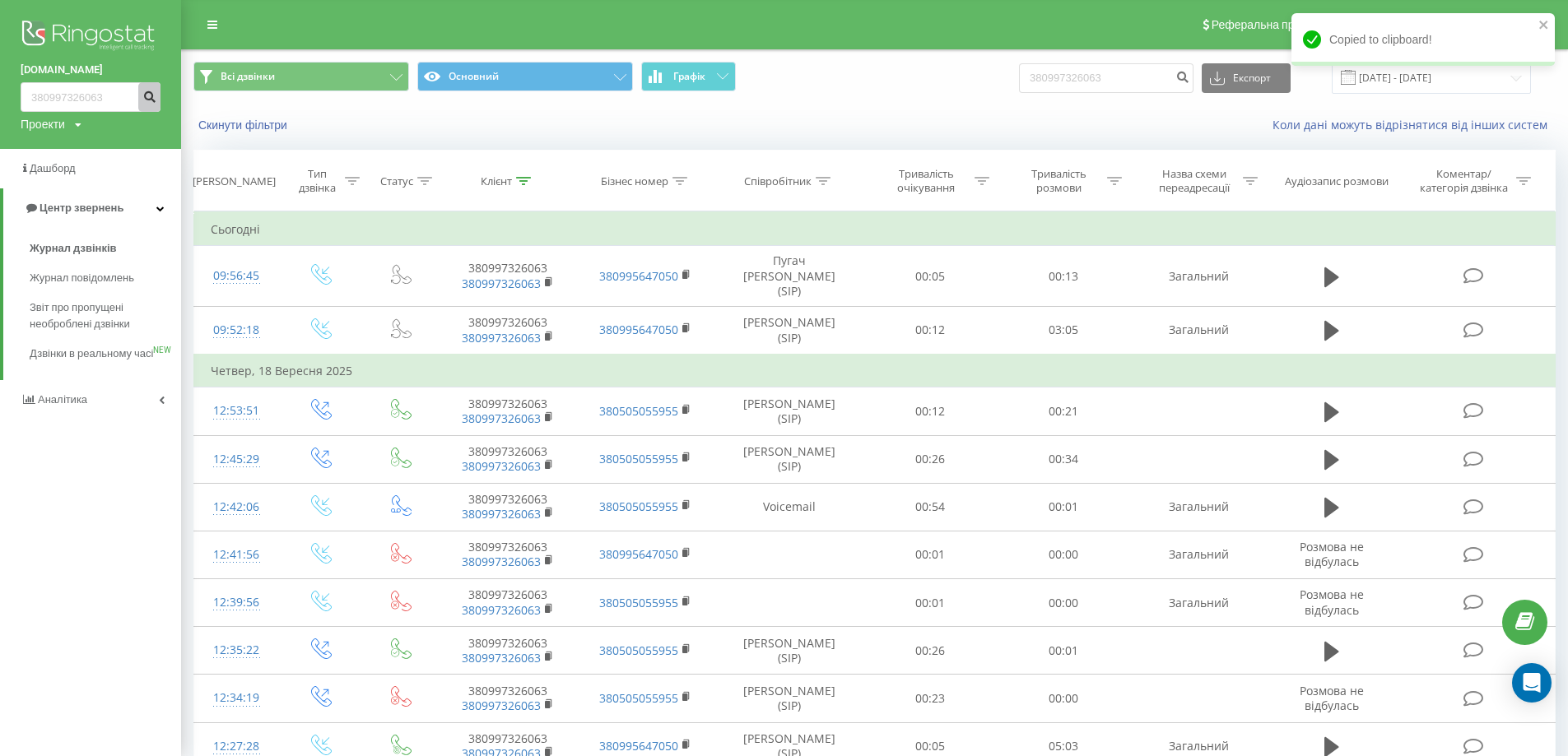
click at [148, 100] on icon "submit" at bounding box center [148, 94] width 14 height 10
drag, startPoint x: 122, startPoint y: 95, endPoint x: 0, endPoint y: 141, distance: 130.4
click at [2, 95] on div "bazismed.com 380997326063 Проекти bazismed.com" at bounding box center [91, 74] width 181 height 149
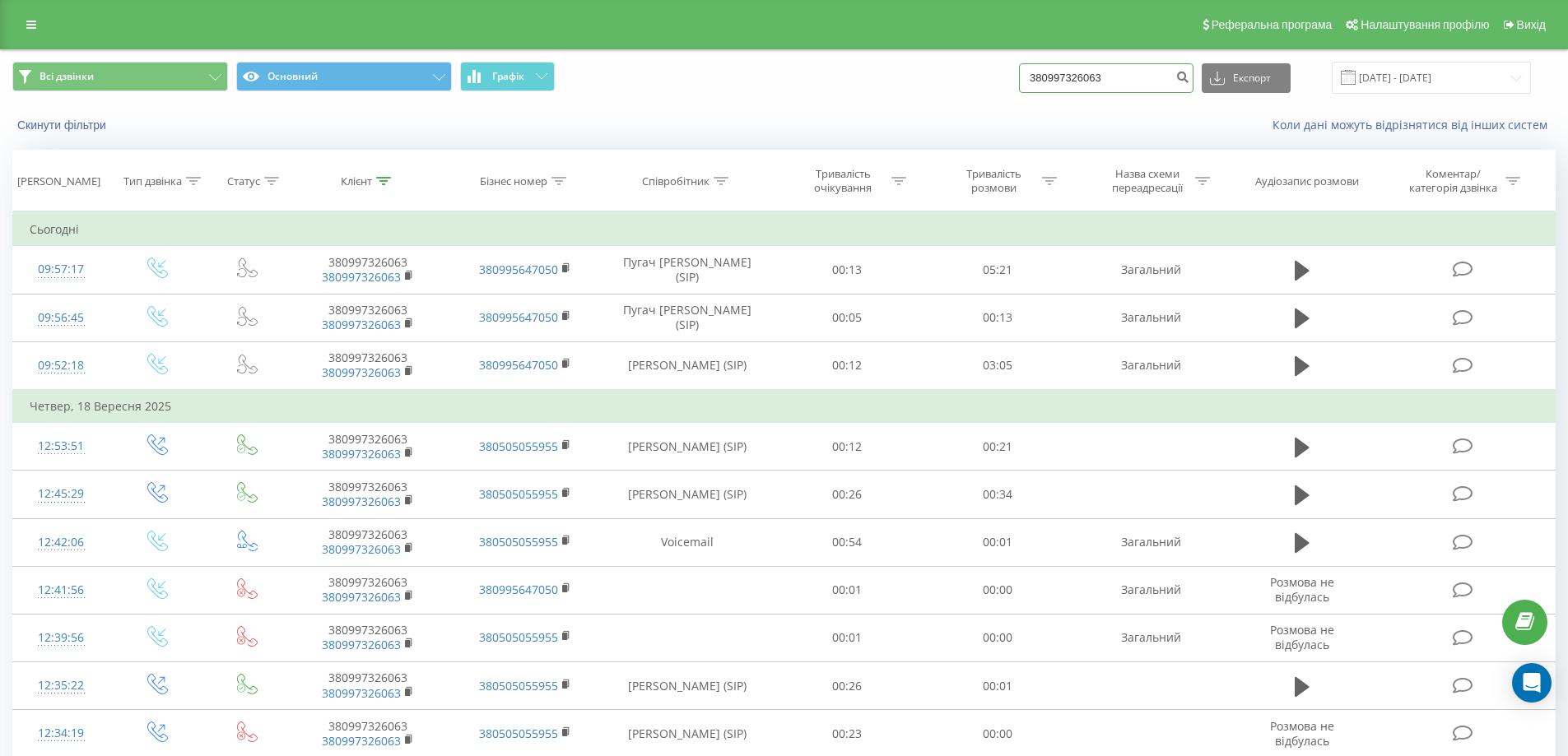
drag, startPoint x: 1067, startPoint y: 69, endPoint x: 1009, endPoint y: 73, distance: 58.1
click at [1011, 72] on div "Всі дзвінки Основний Графік 380997326063 Експорт .csv .xls .xlsx 22.06.2025 - 2…" at bounding box center [784, 77] width 1543 height 32
paste input "79288567"
type input "380979288567"
click at [1189, 72] on icon "submit" at bounding box center [1181, 74] width 14 height 10
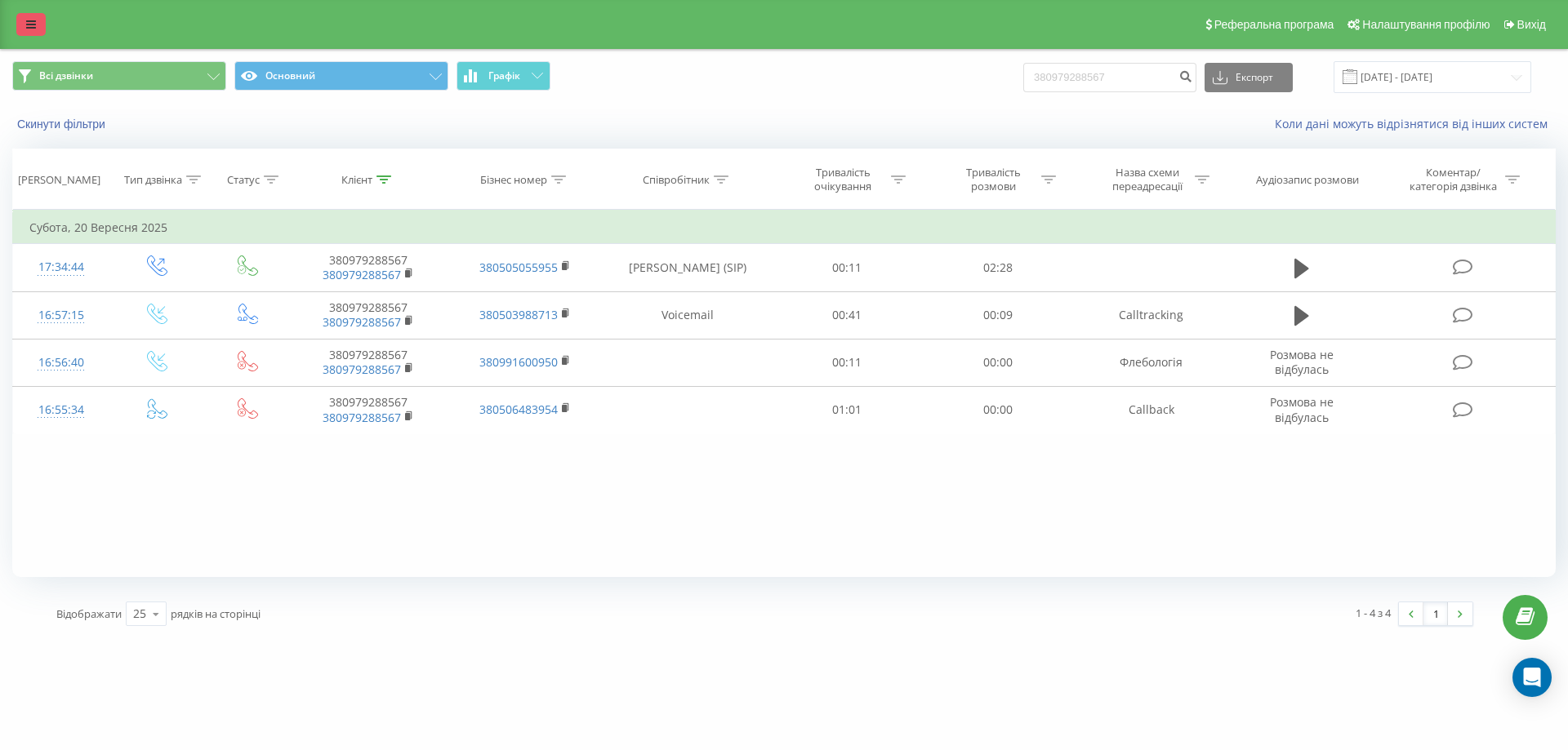
click at [36, 23] on link at bounding box center [31, 24] width 30 height 22
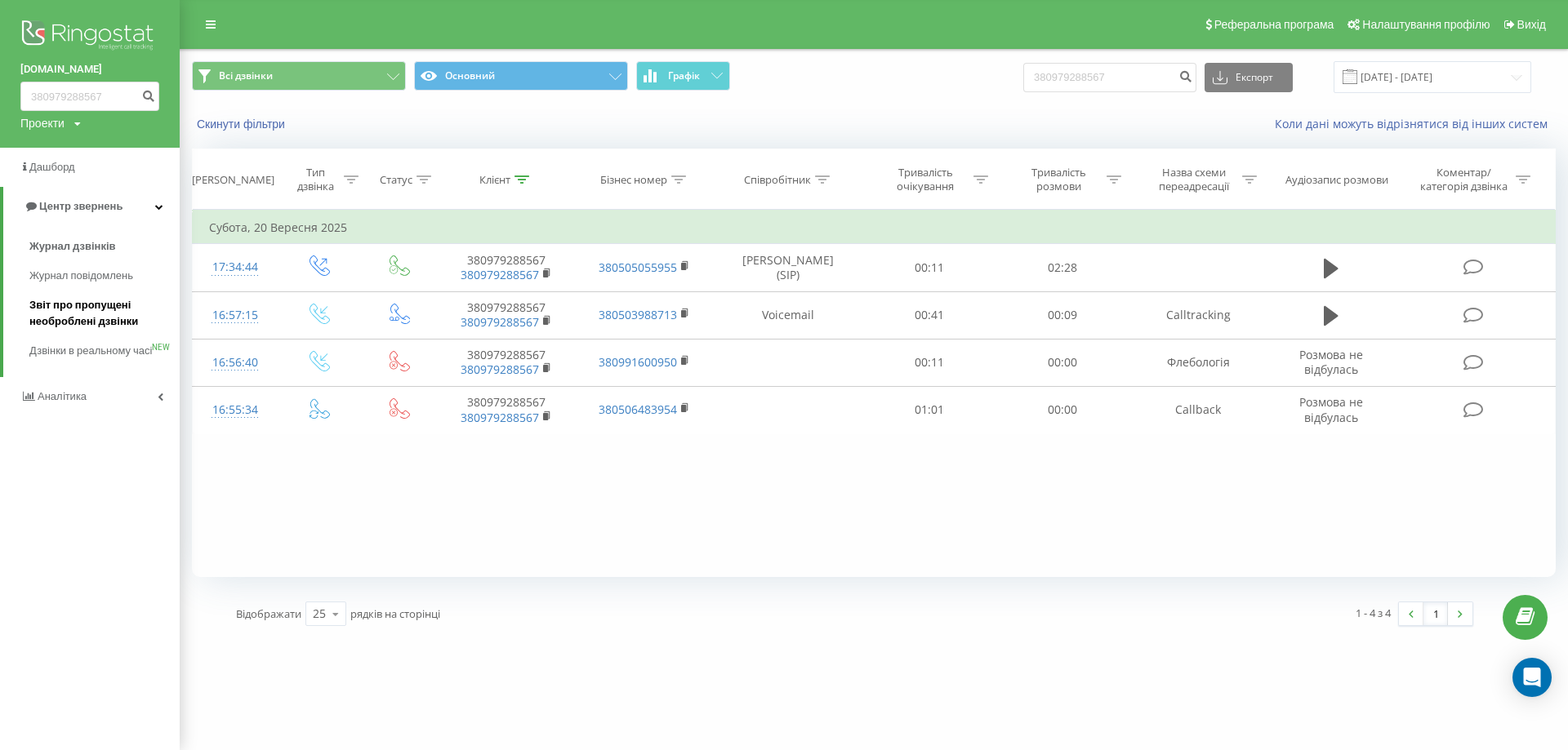
click at [61, 313] on span "Звіт про пропущені необроблені дзвінки" at bounding box center [101, 313] width 142 height 32
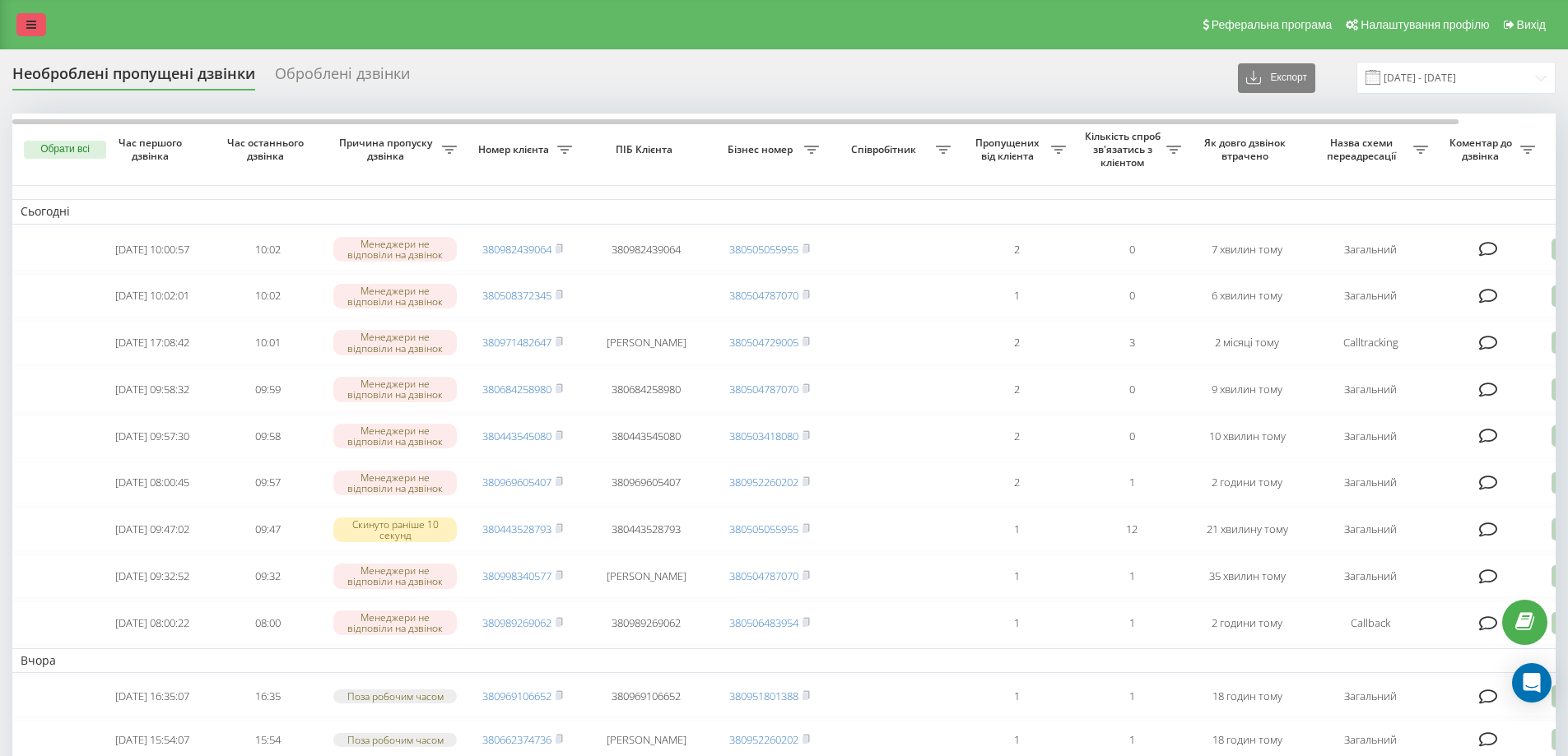
click at [32, 26] on icon at bounding box center [31, 24] width 10 height 12
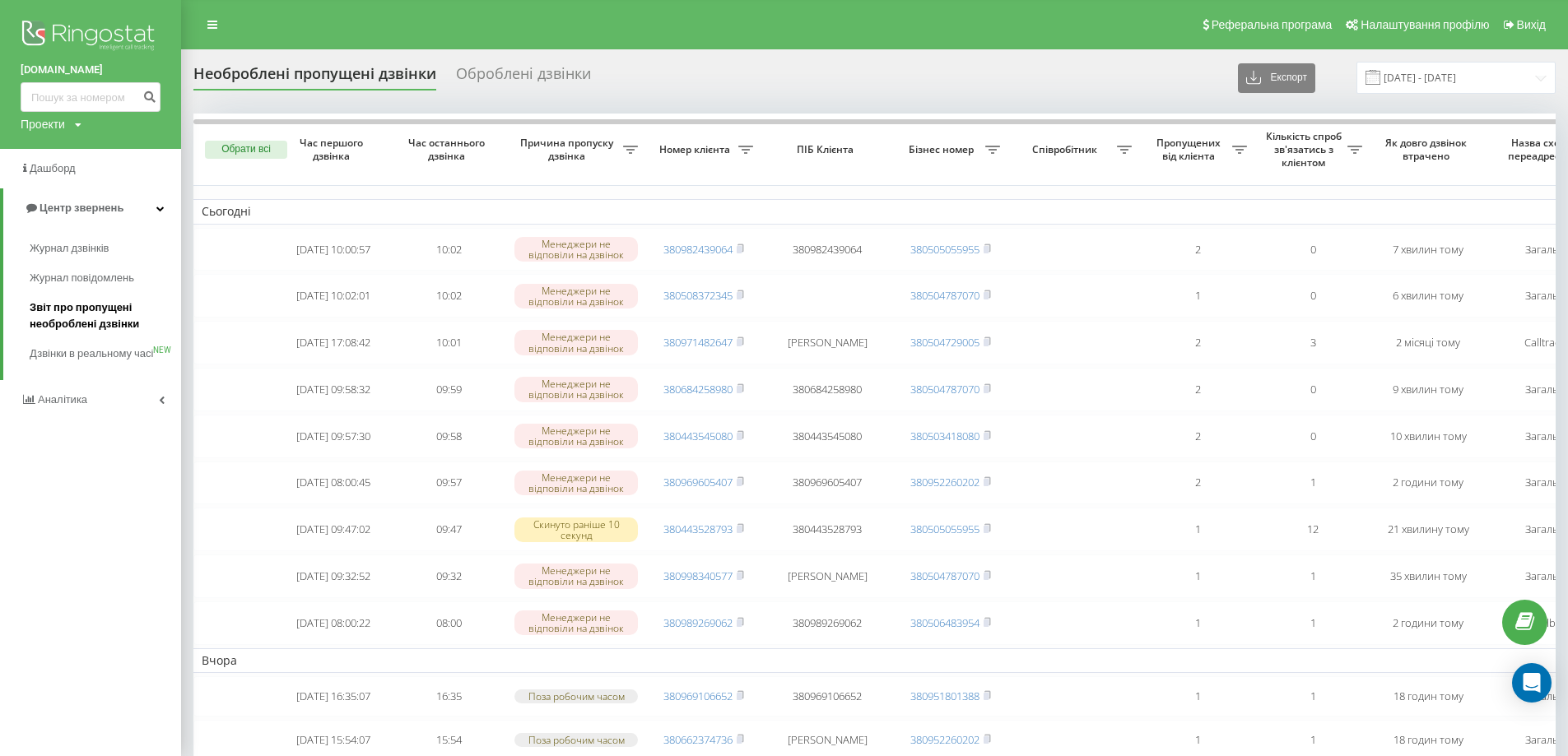
click at [102, 327] on span "Звіт про пропущені необроблені дзвінки" at bounding box center [101, 316] width 143 height 33
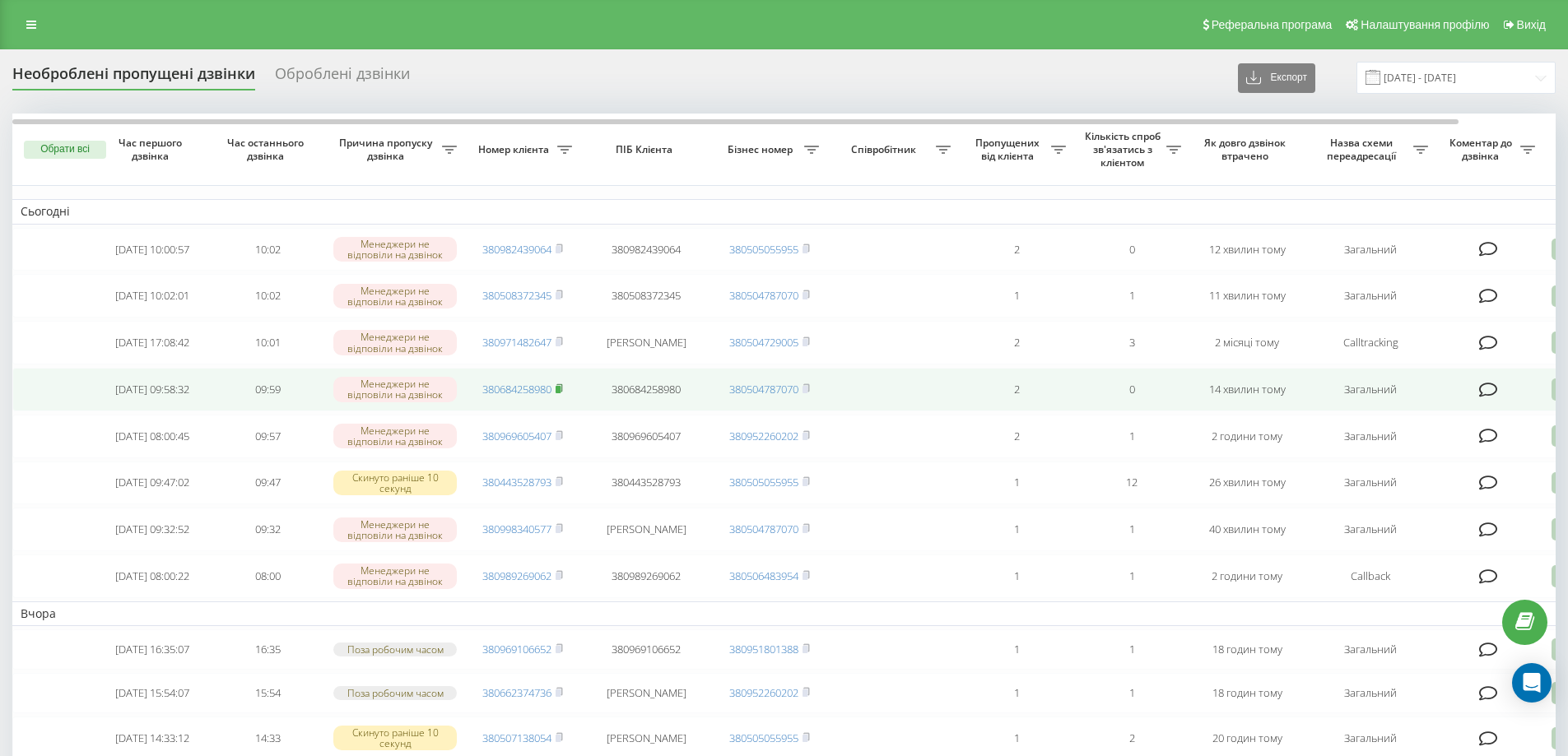
click at [560, 393] on rect at bounding box center [558, 389] width 5 height 7
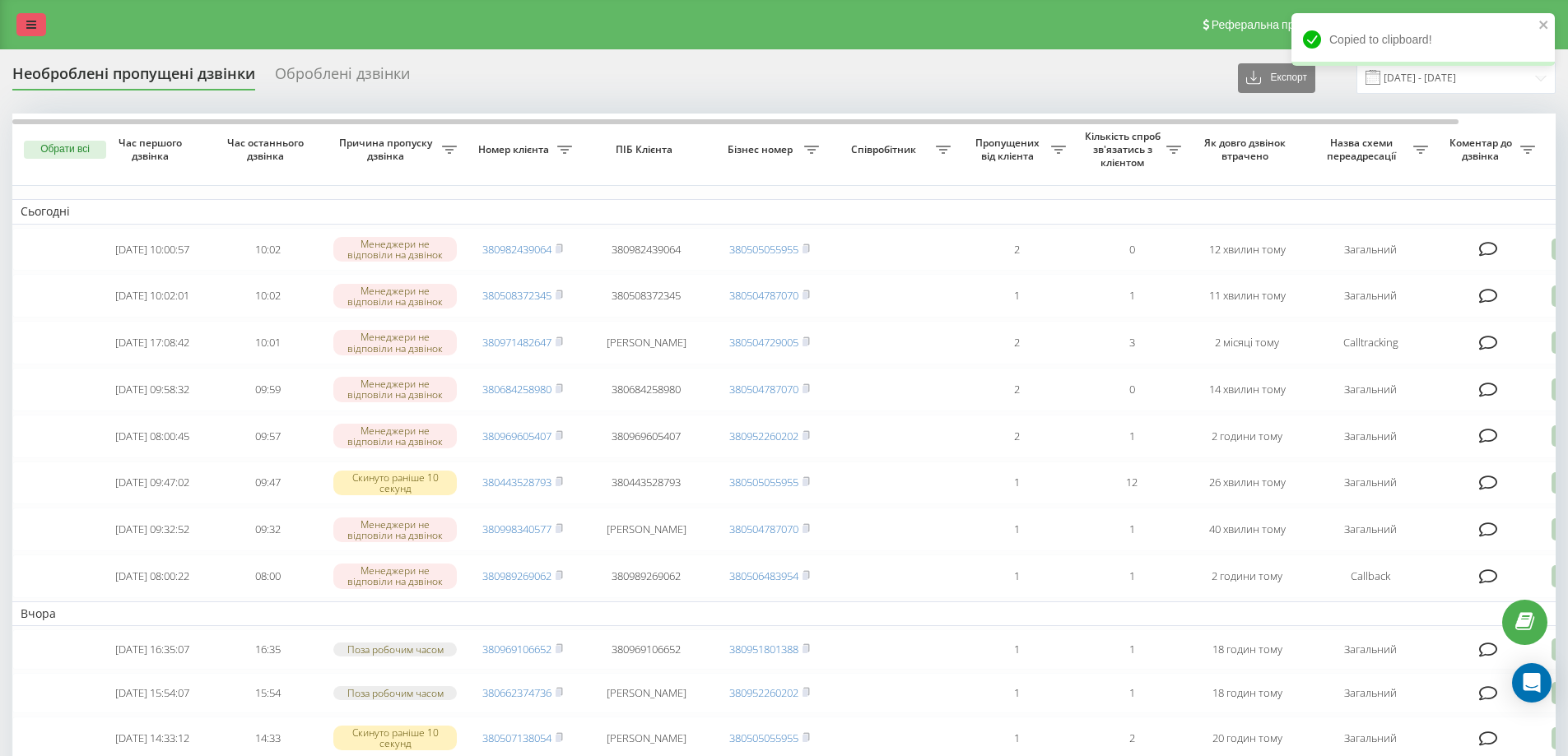
click at [30, 31] on link at bounding box center [31, 24] width 30 height 23
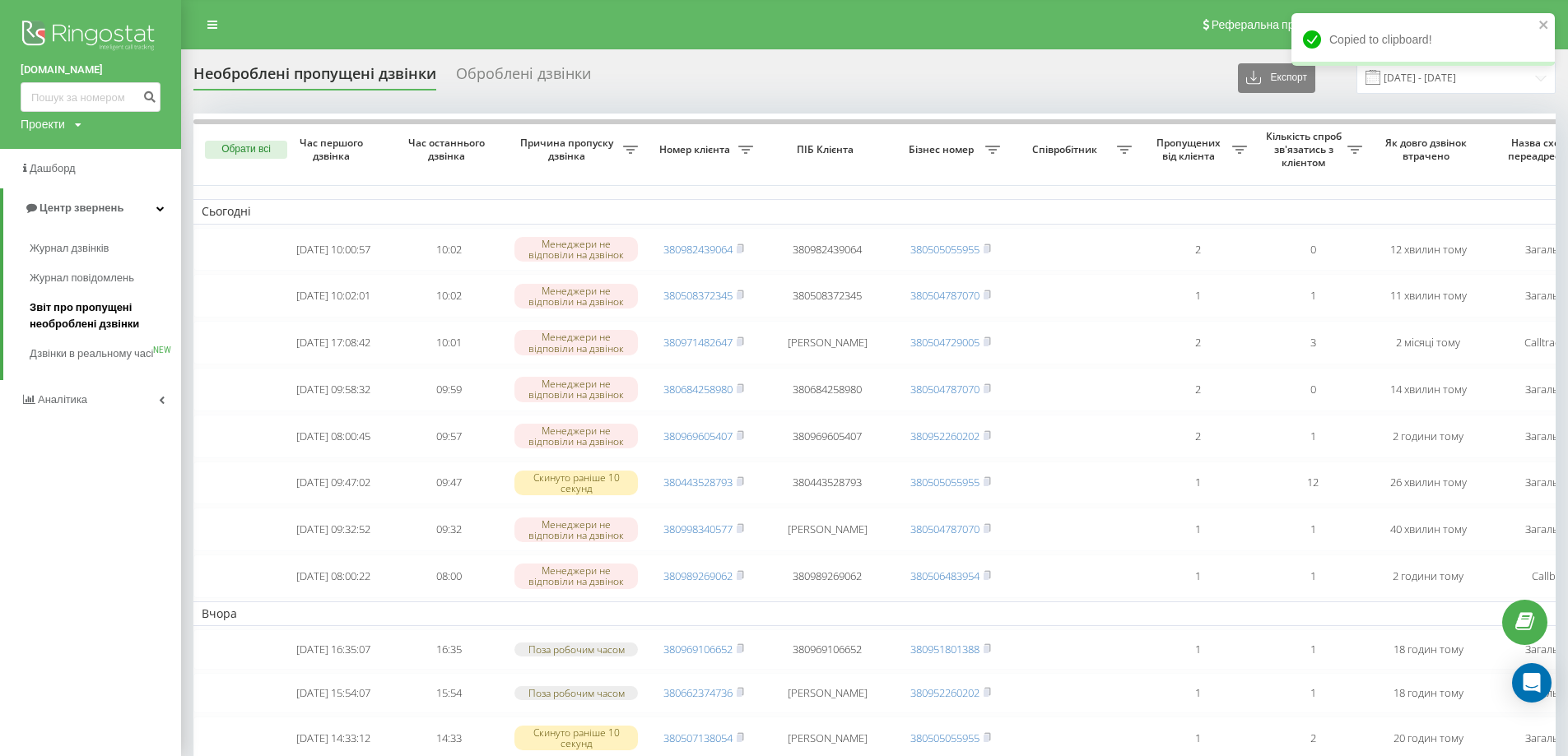
click at [72, 319] on span "Звіт про пропущені необроблені дзвінки" at bounding box center [101, 316] width 143 height 33
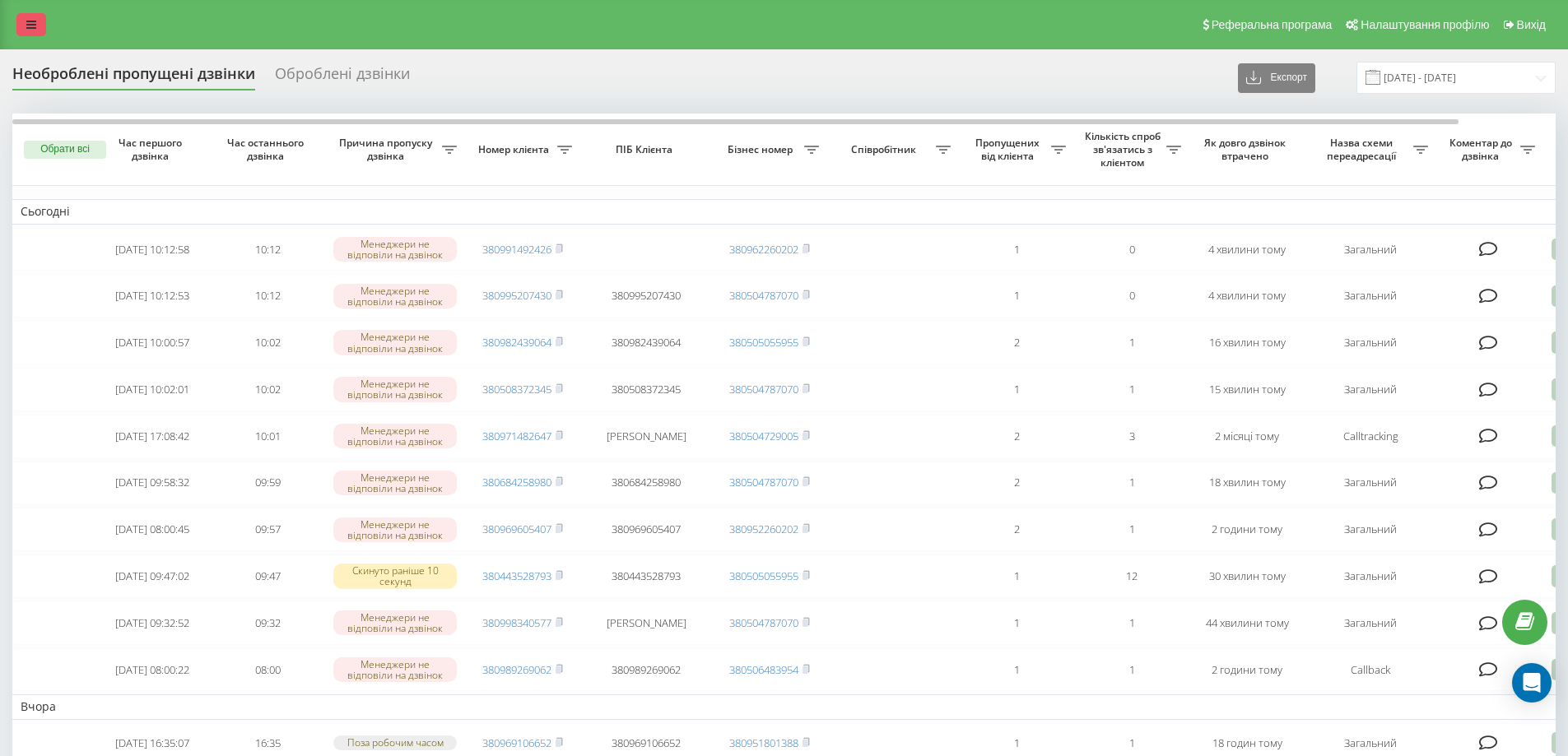
click at [23, 22] on link at bounding box center [31, 24] width 30 height 23
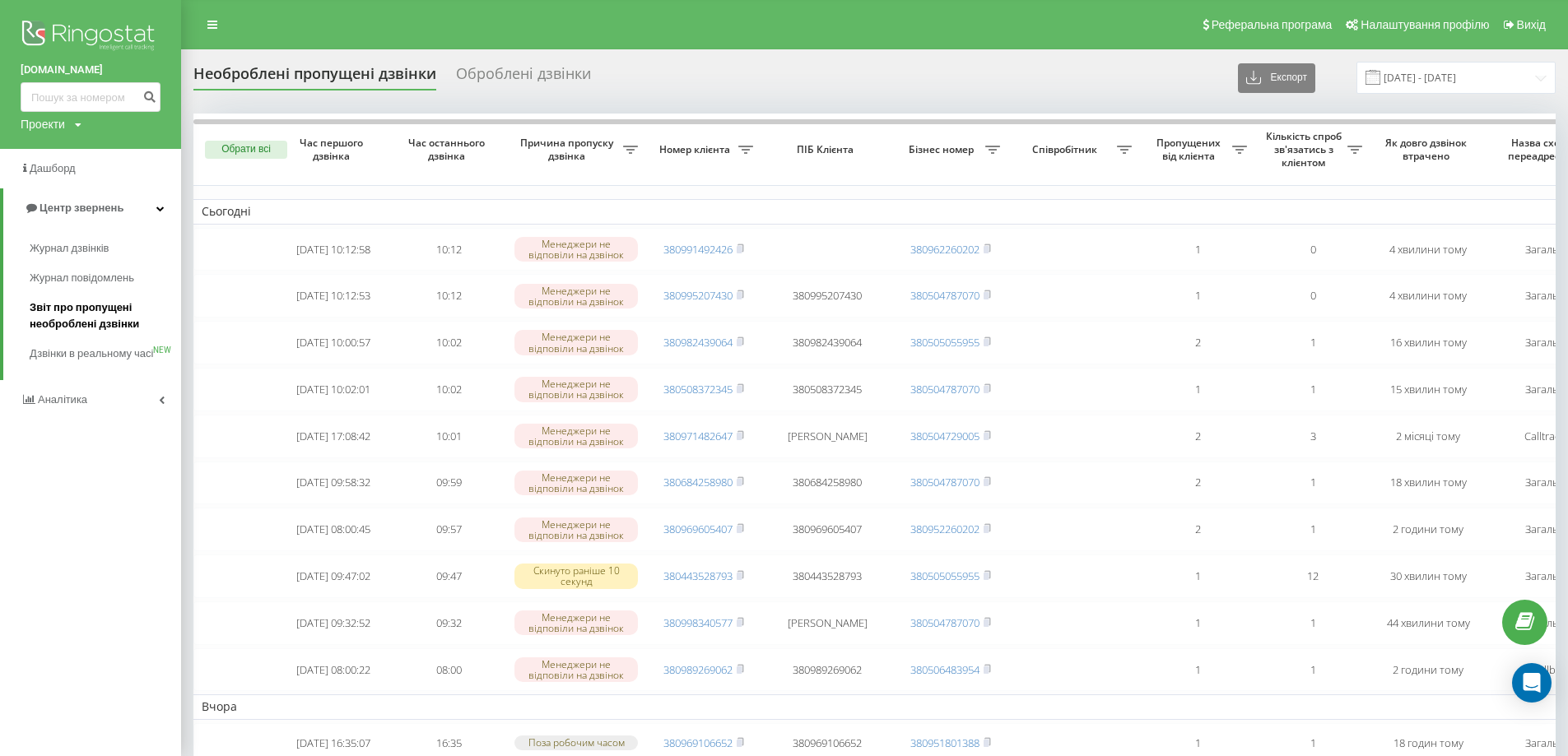
click at [107, 320] on span "Звіт про пропущені необроблені дзвінки" at bounding box center [101, 316] width 143 height 33
